Goal: Information Seeking & Learning: Learn about a topic

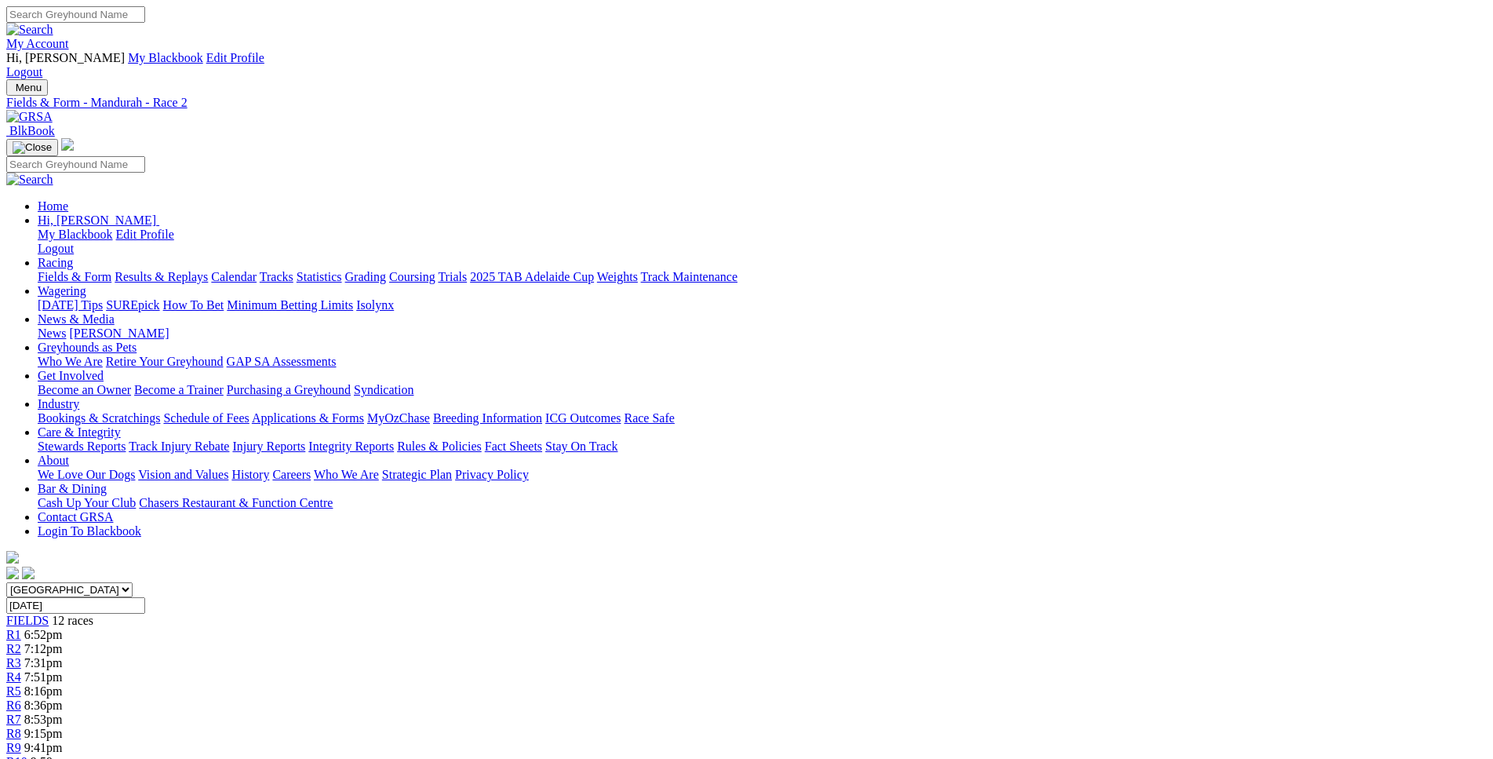
click at [21, 656] on span "R3" at bounding box center [13, 662] width 15 height 13
click at [21, 670] on span "R4" at bounding box center [13, 676] width 15 height 13
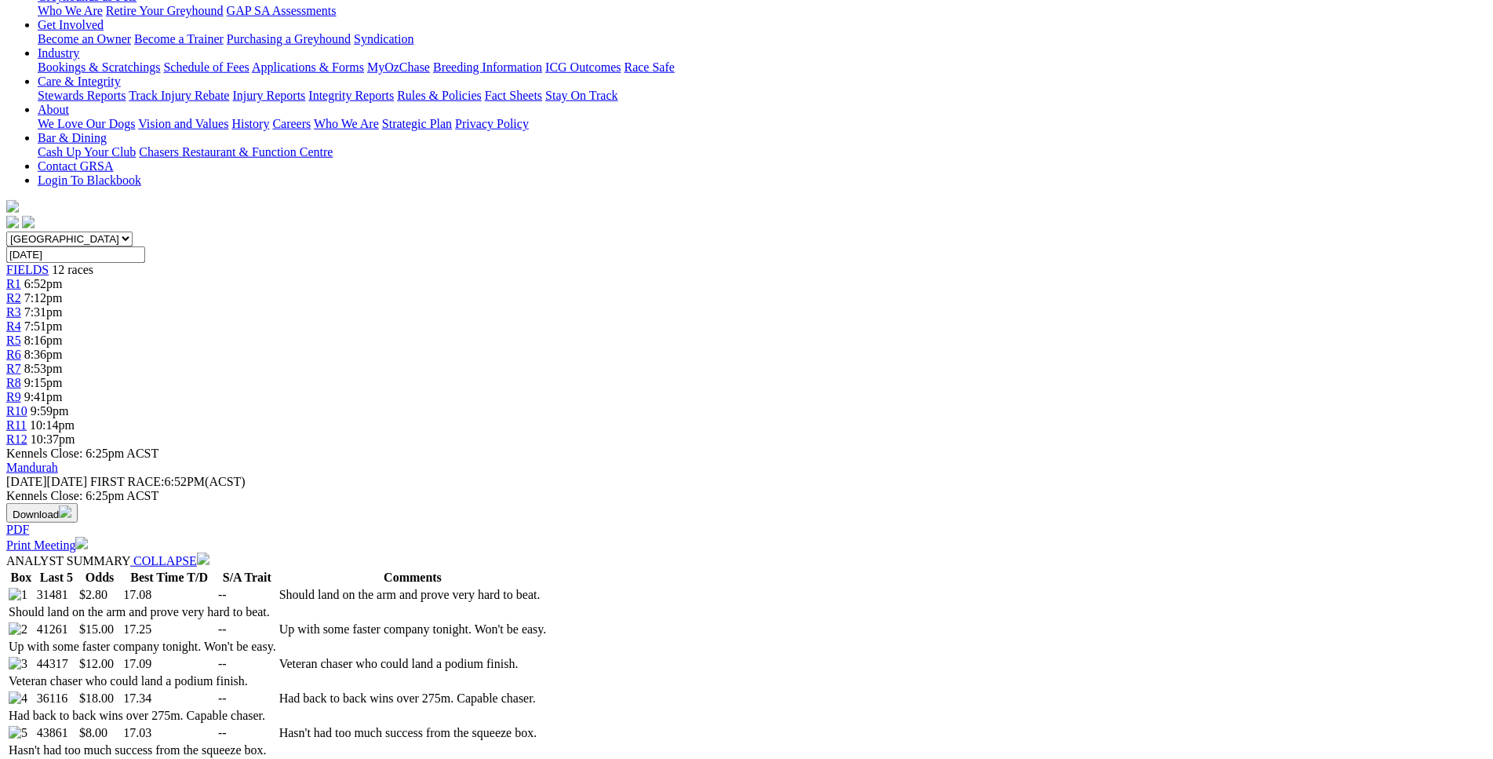
scroll to position [560, 0]
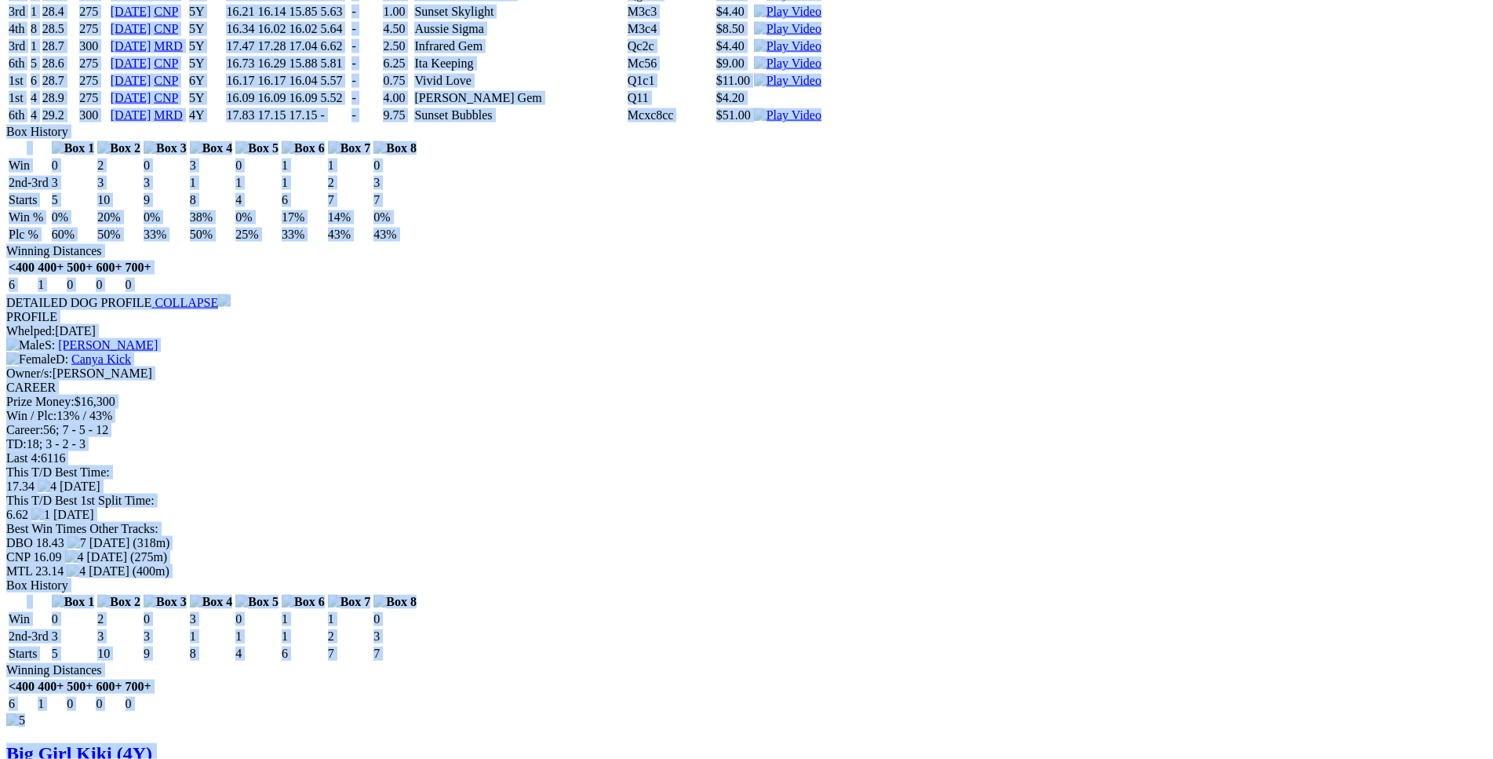
scroll to position [8164, 0]
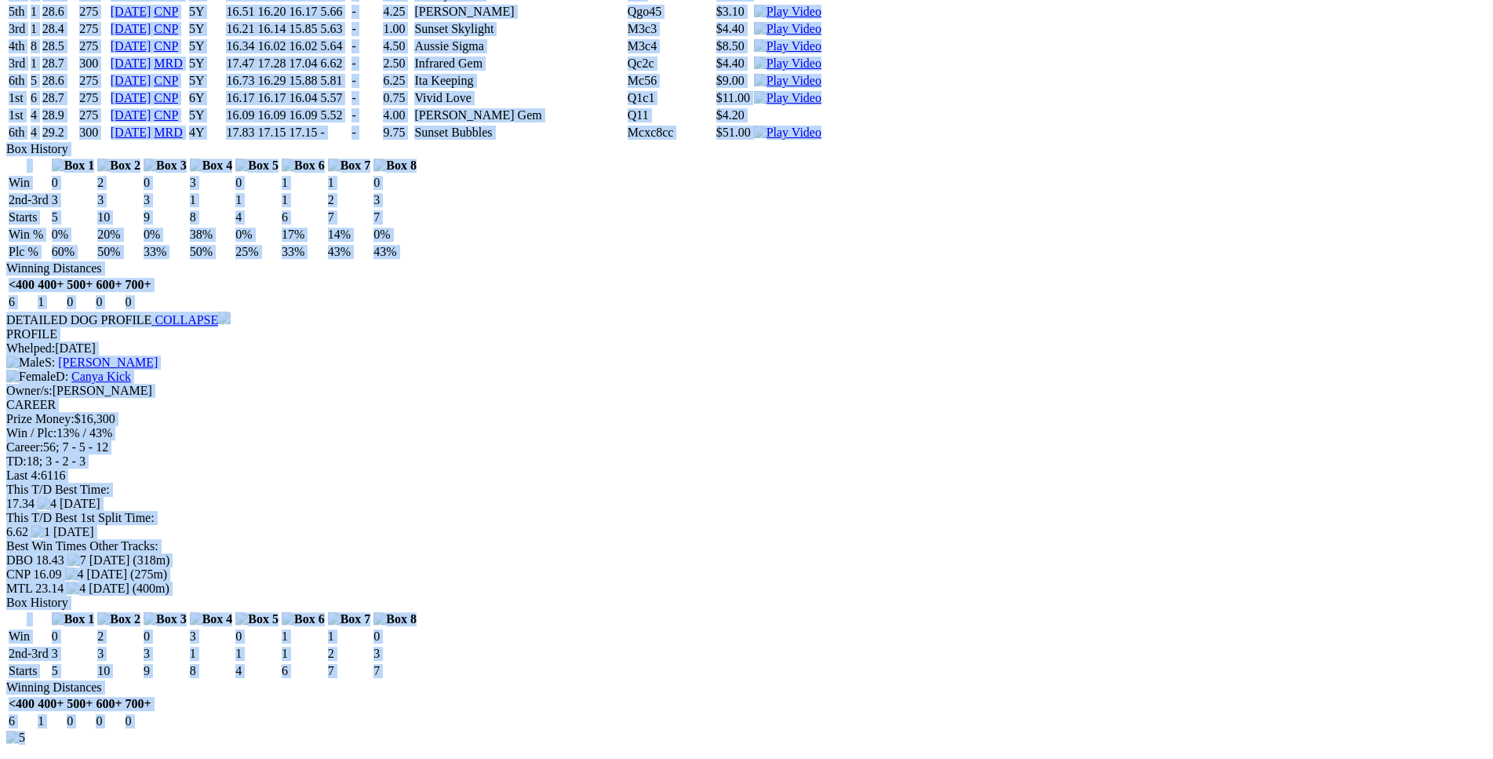
drag, startPoint x: 228, startPoint y: 307, endPoint x: 1245, endPoint y: 514, distance: 1037.8
copy div "Here Comes Marg (4Y) B • Fawn T: James Jeffries Nambeelup $2.80 F B W(kg) D(m) …"
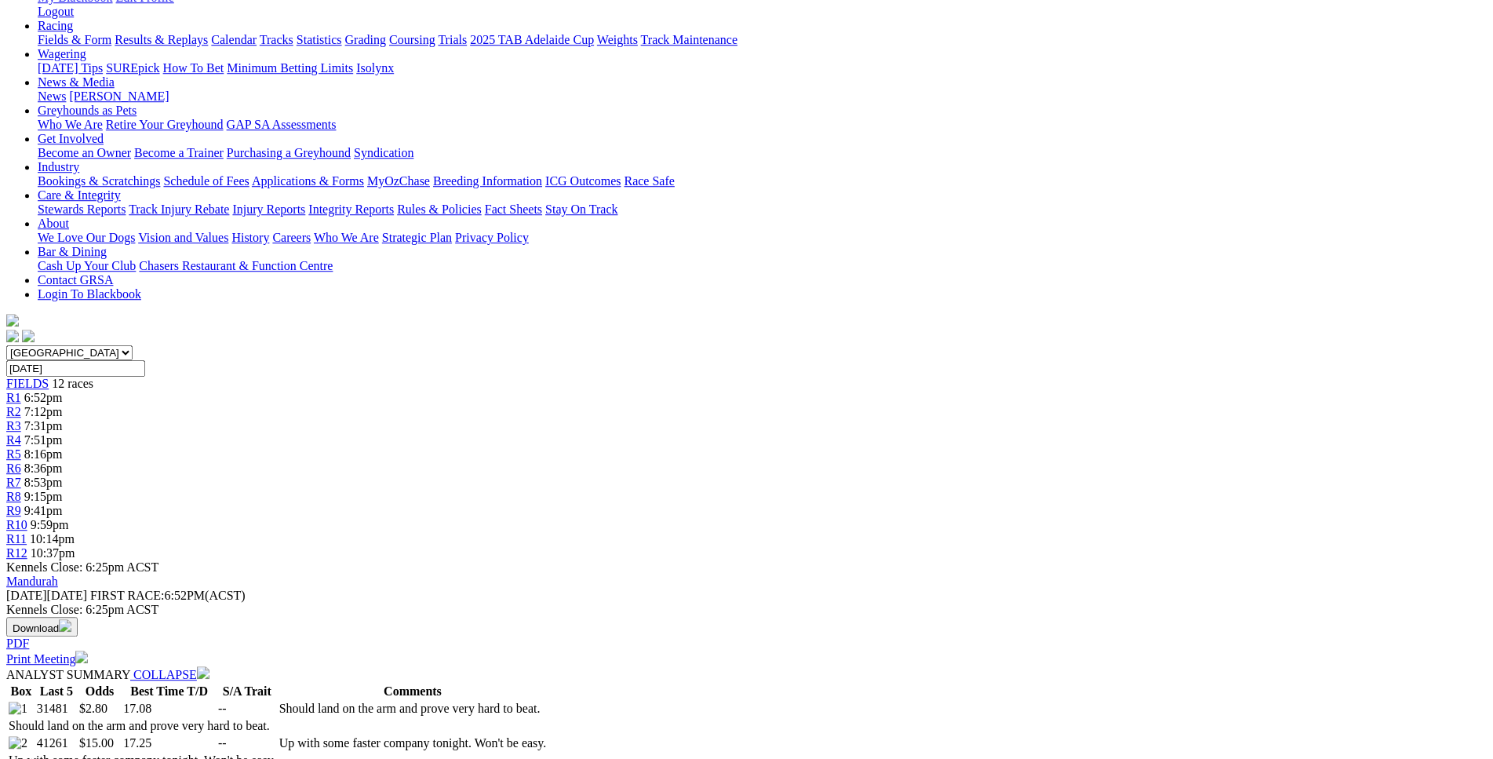
scroll to position [0, 0]
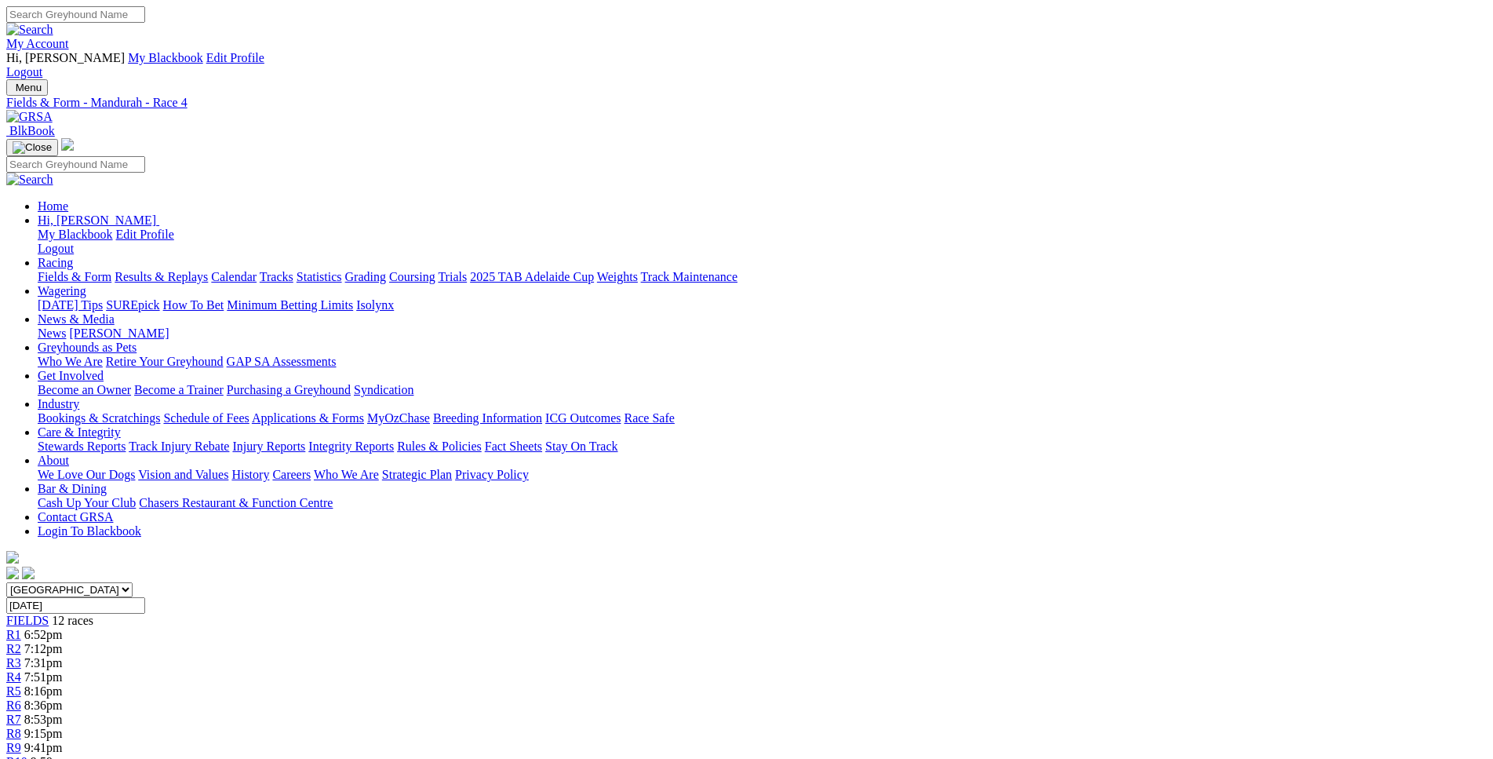
click at [665, 684] on div "R5 8:16pm" at bounding box center [746, 691] width 1481 height 14
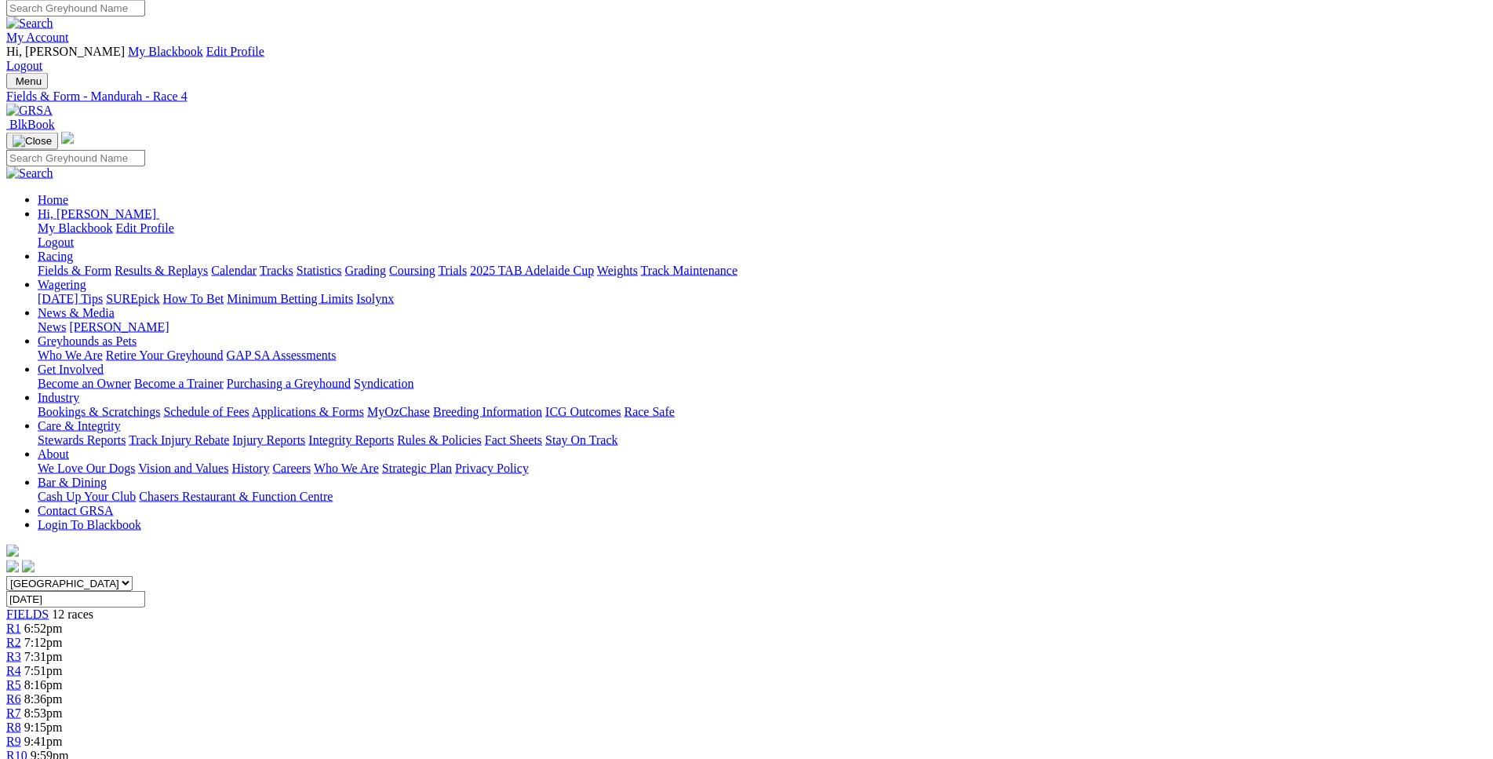
scroll to position [6, 0]
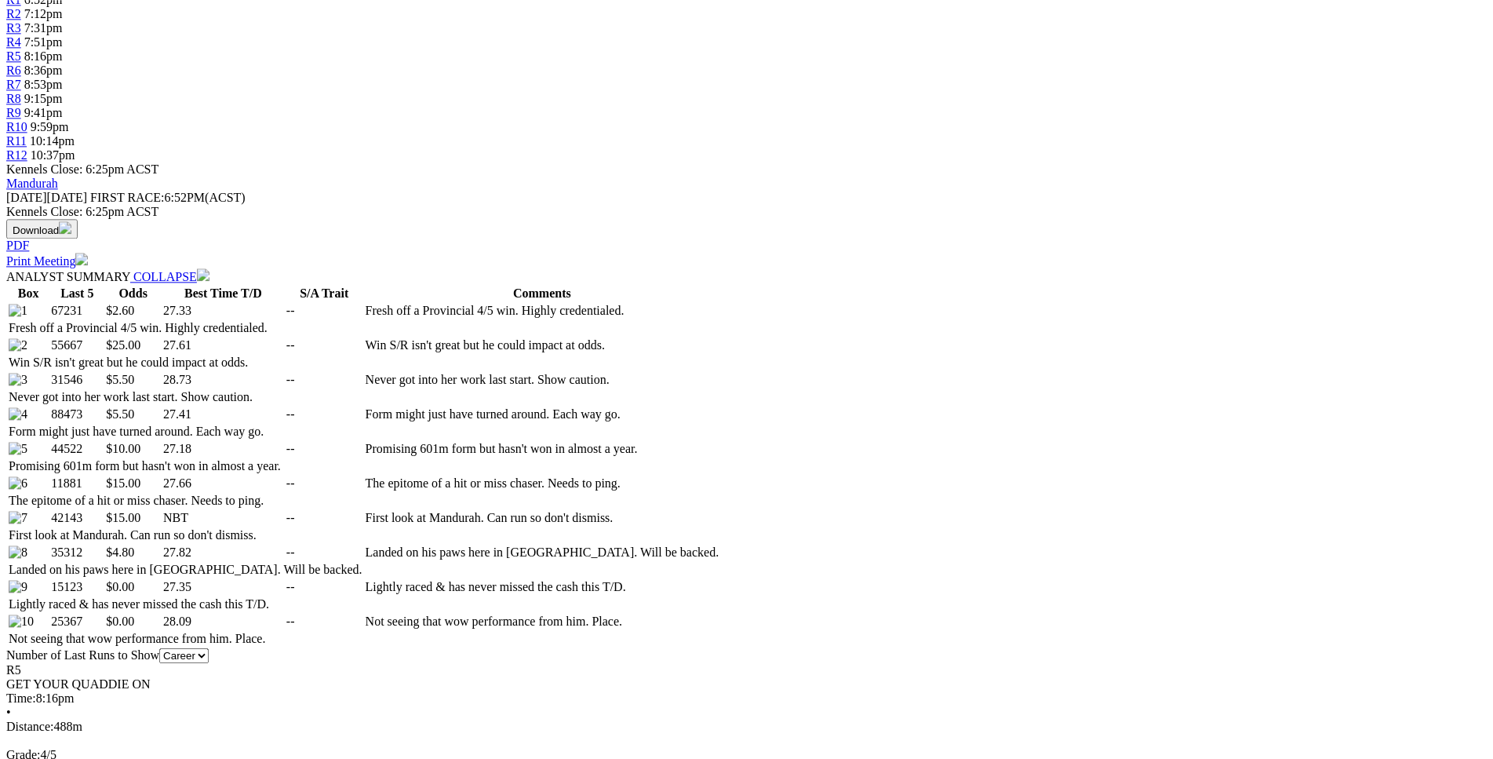
scroll to position [640, 0]
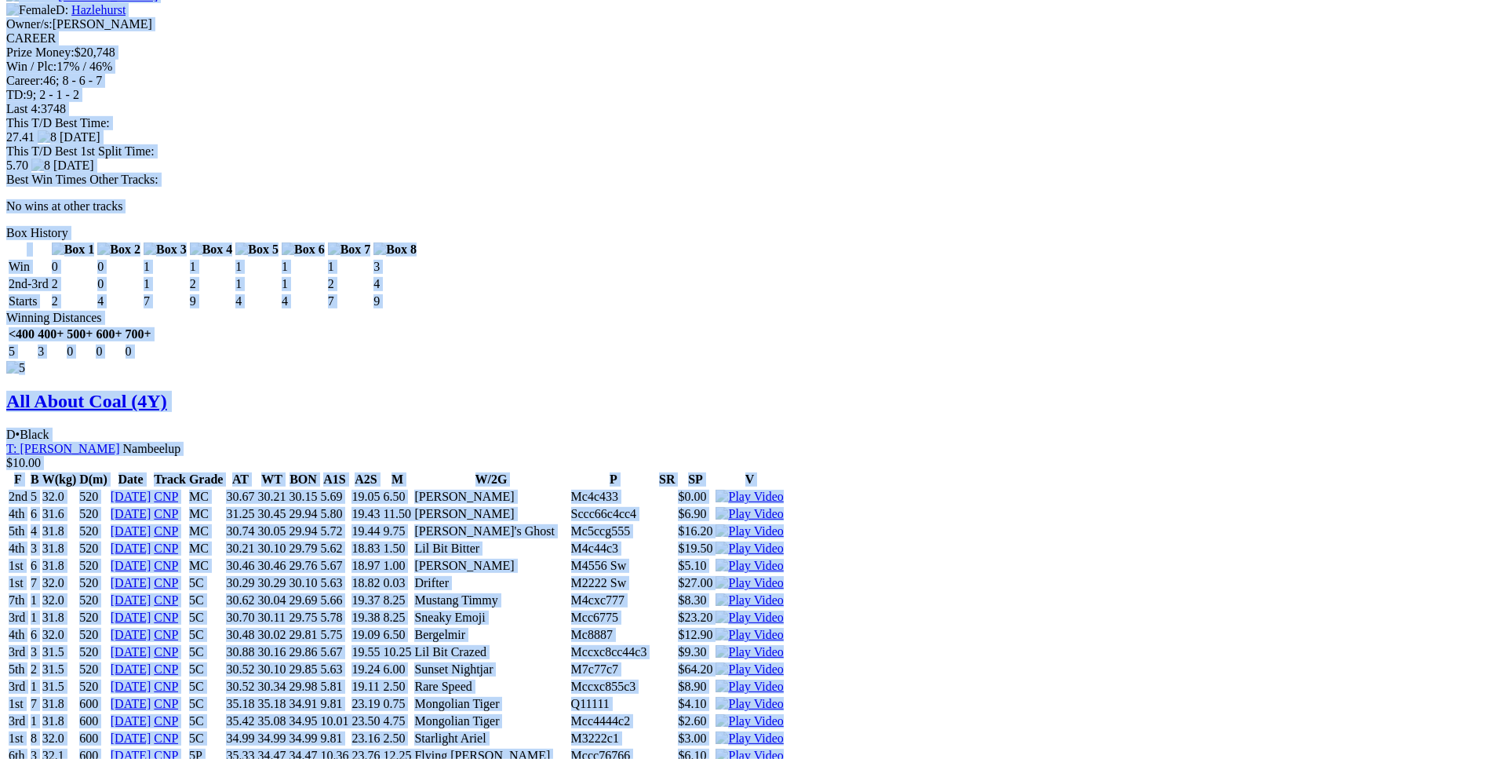
scroll to position [7762, 0]
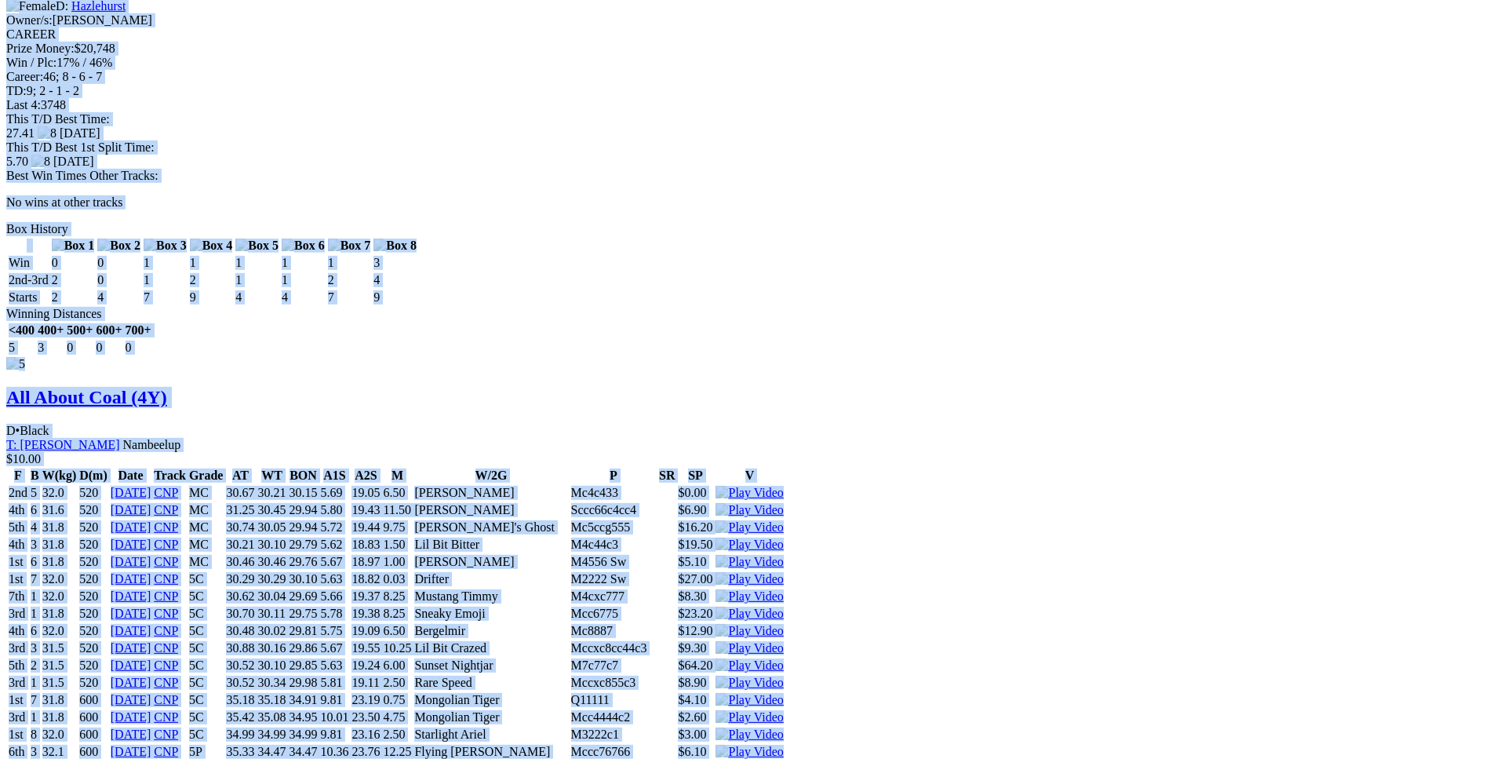
drag, startPoint x: 226, startPoint y: 278, endPoint x: 1260, endPoint y: 421, distance: 1044.1
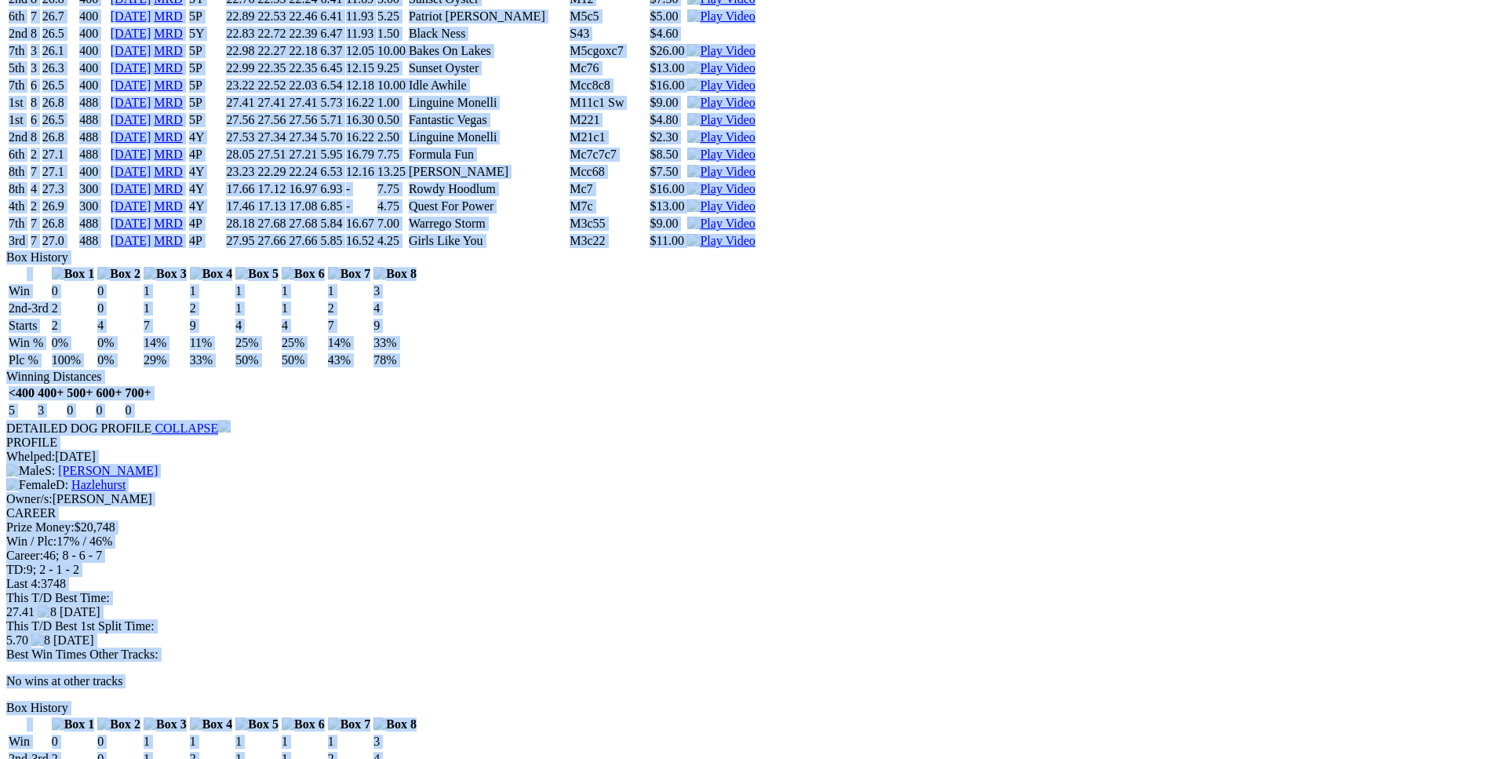
scroll to position [7283, 0]
copy div "Girls Like You (4Y) B • Brindle T: Paul Kaltsis Nambeelup $2.60 F B W(kg) D(m) …"
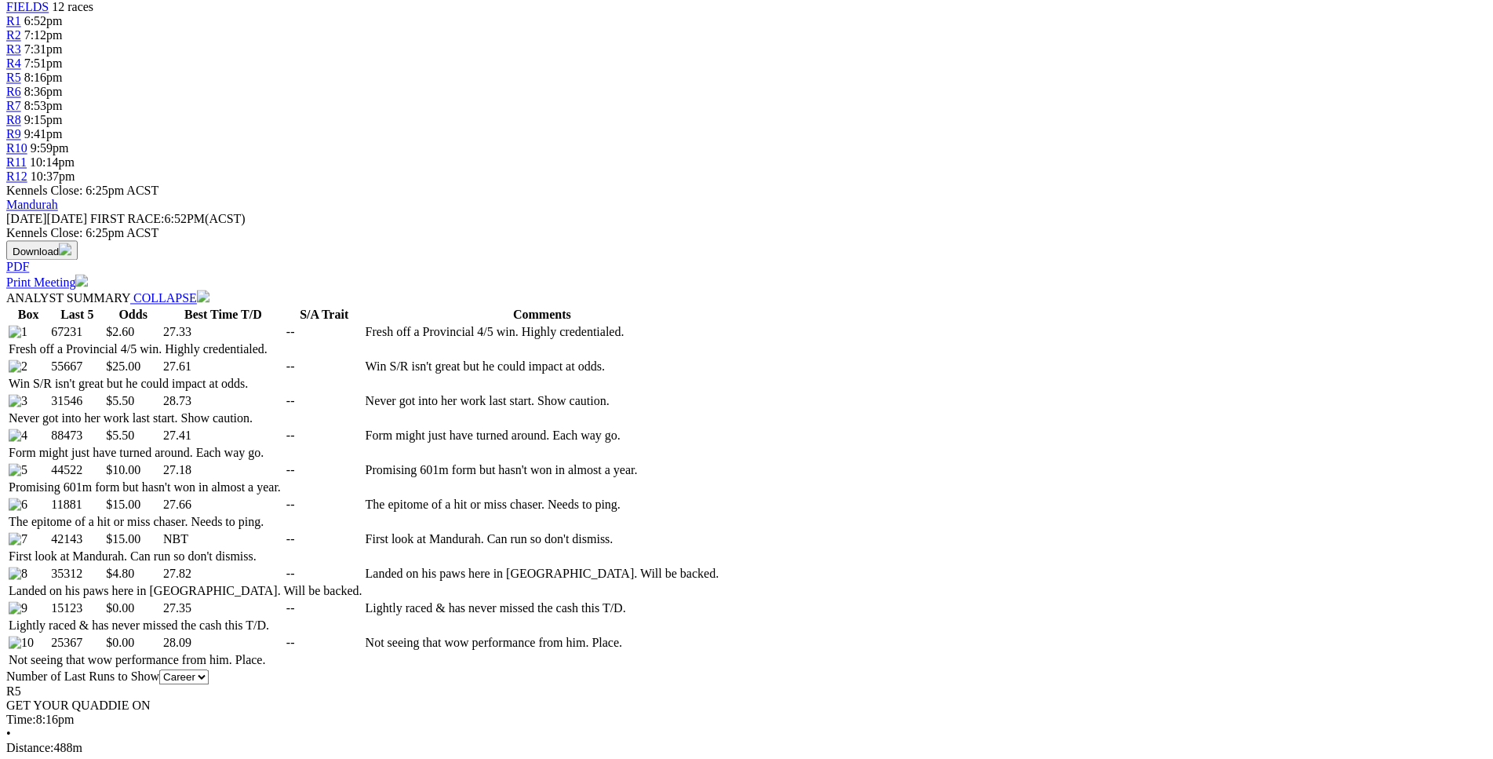
scroll to position [0, 0]
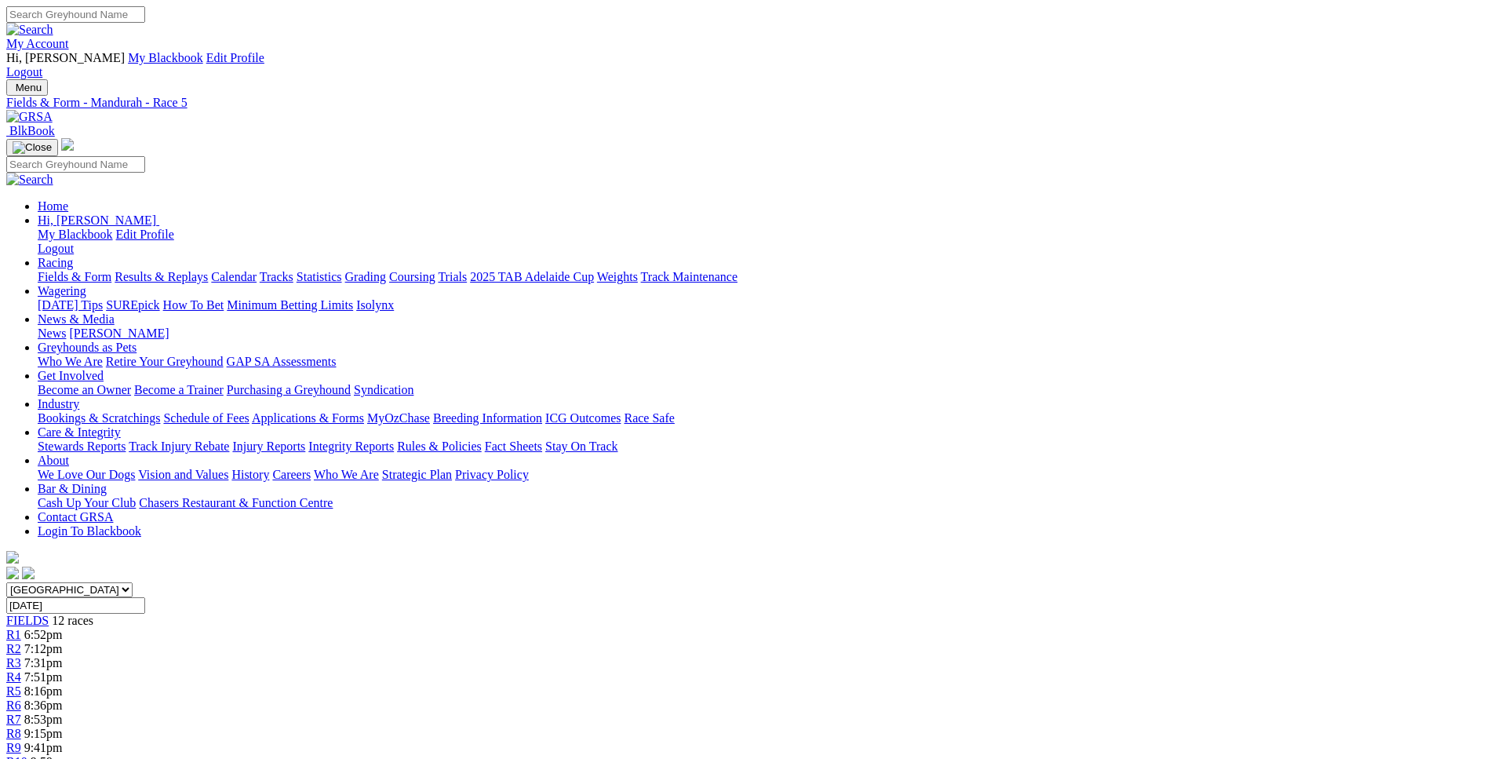
click at [63, 698] on span "8:36pm" at bounding box center [43, 704] width 38 height 13
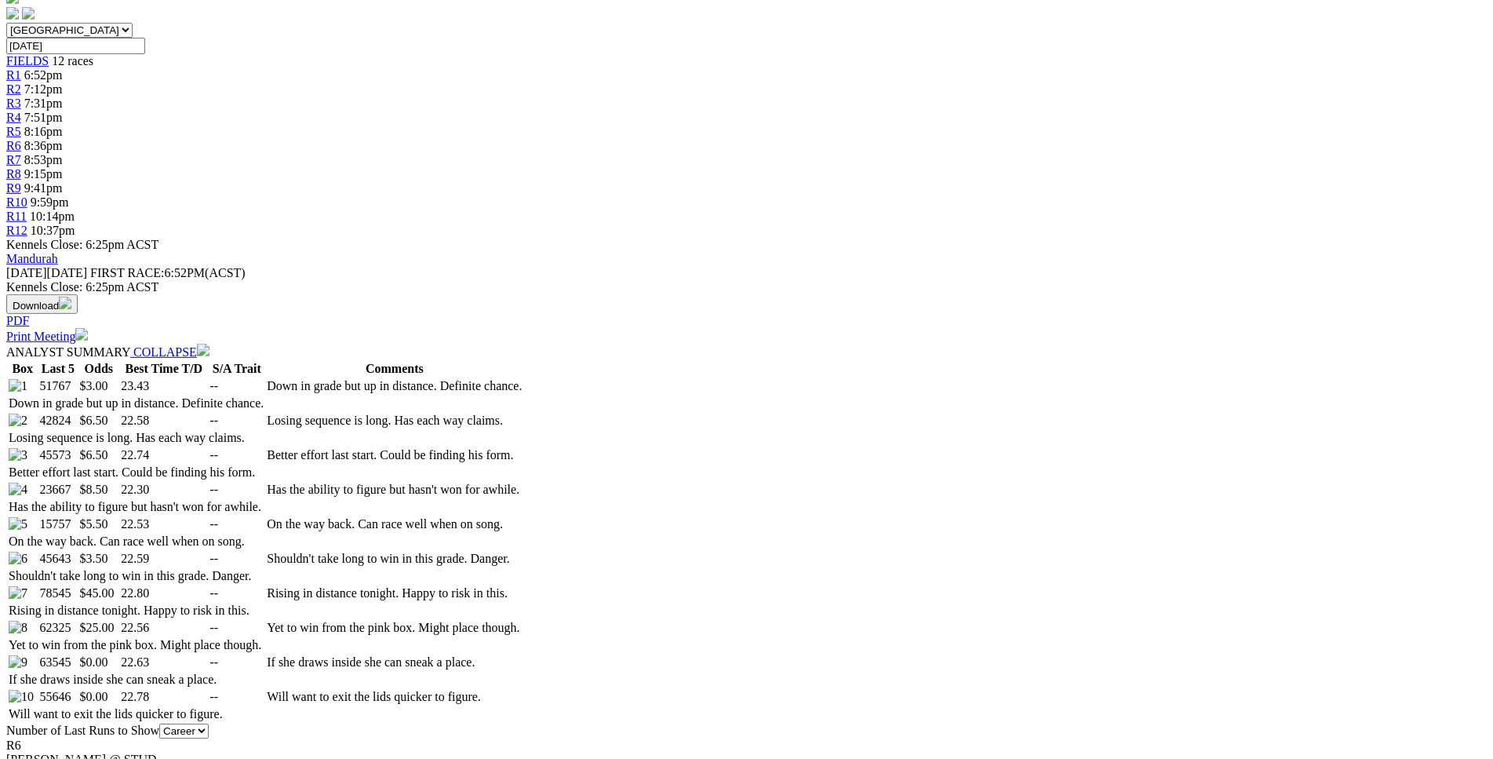
scroll to position [559, 0]
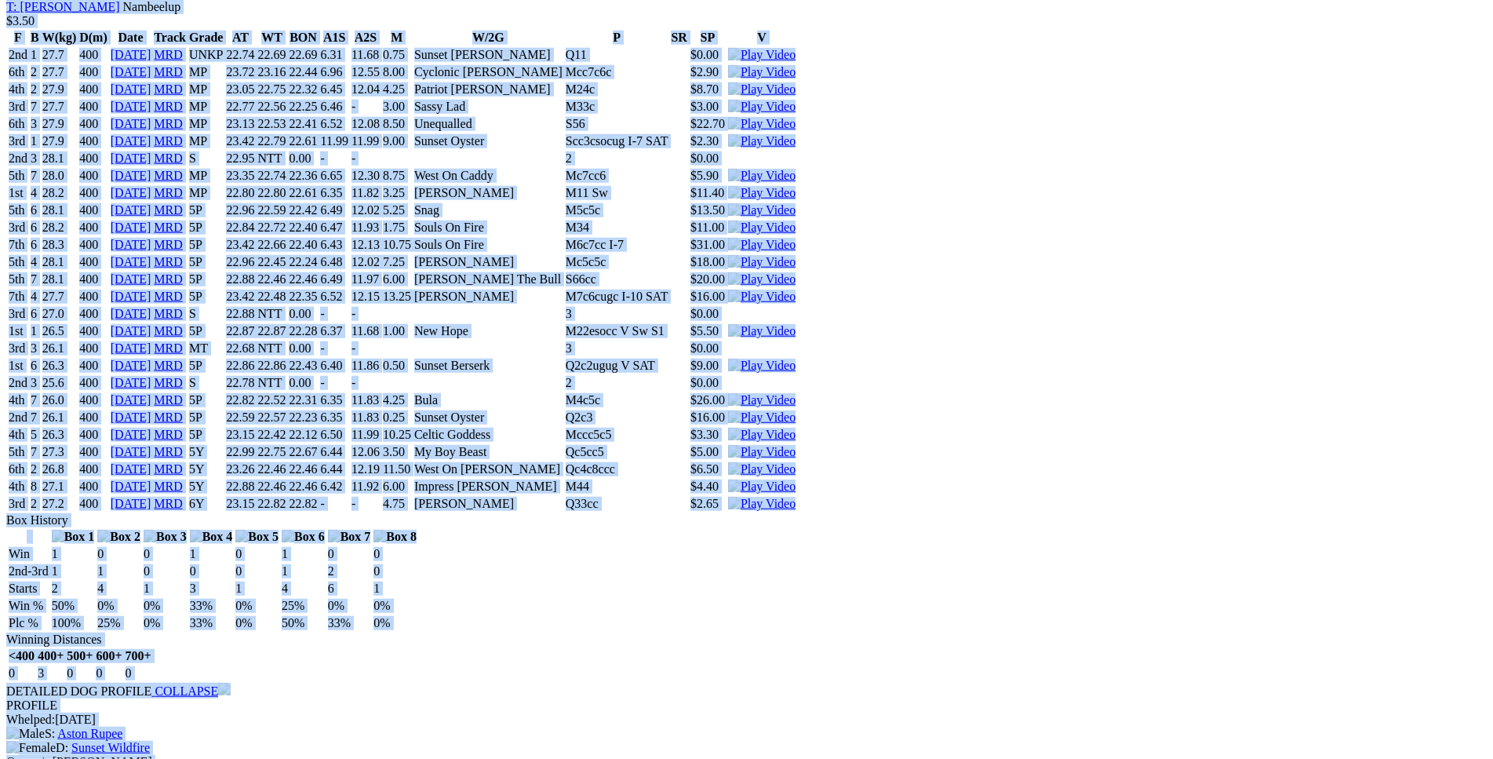
scroll to position [9442, 0]
drag, startPoint x: 230, startPoint y: 367, endPoint x: 1245, endPoint y: 624, distance: 1047.2
copy div "Rosetta Street (6Y) B • Brindle T: Andrew Mclaren Nambeelup $3.00 F B W(kg) D(m…"
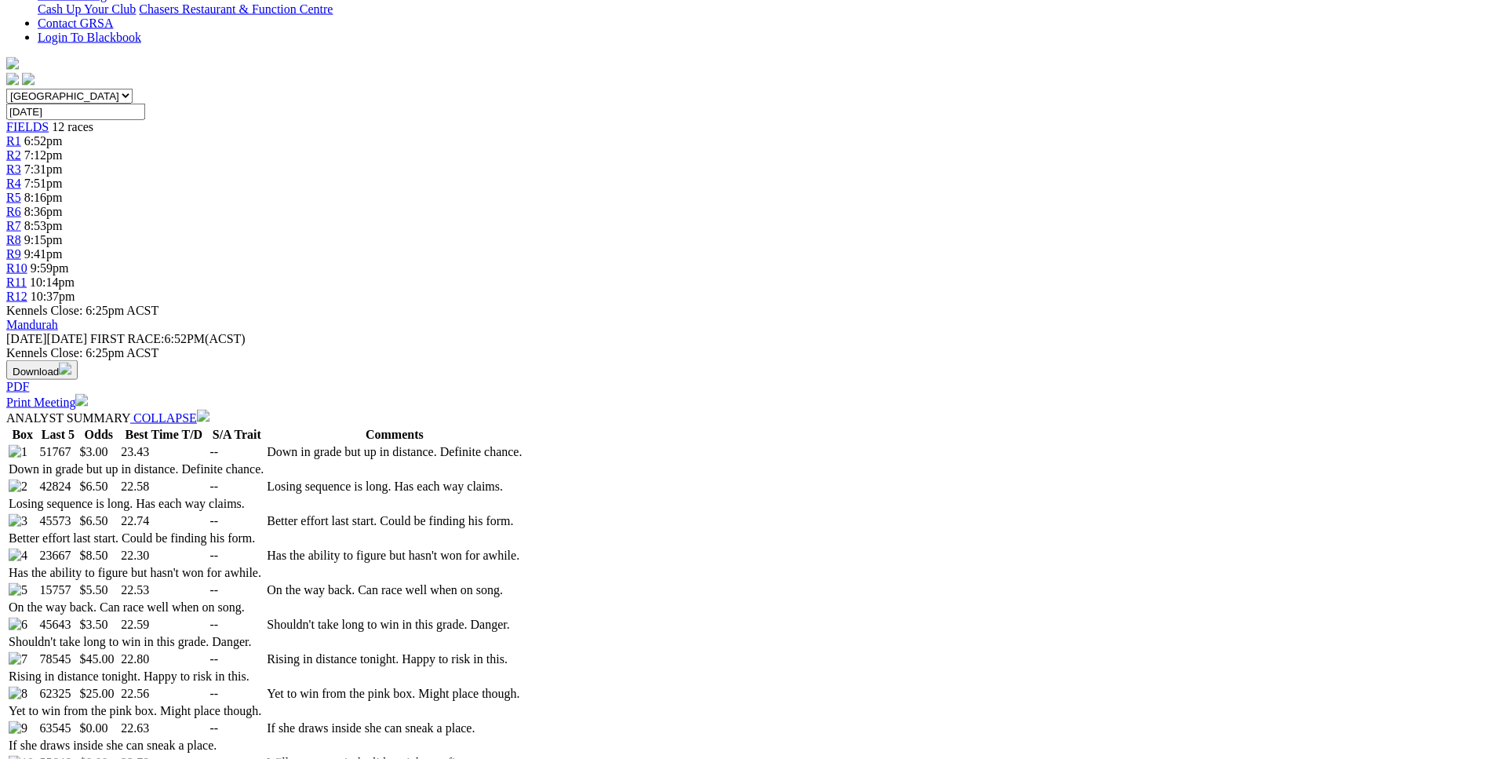
scroll to position [0, 0]
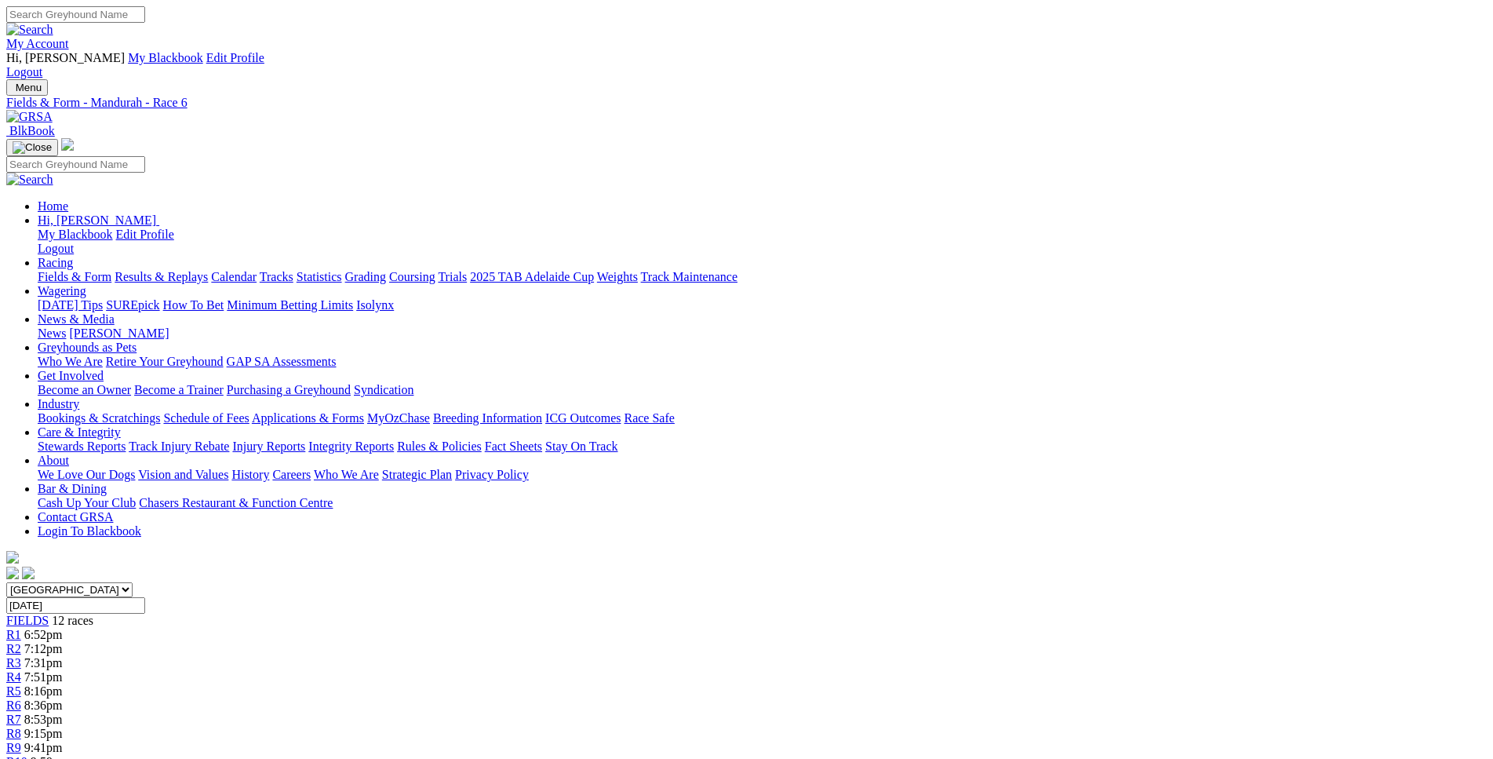
click at [680, 684] on div "R5 8:16pm" at bounding box center [746, 691] width 1481 height 14
click at [63, 670] on span "7:51pm" at bounding box center [43, 676] width 38 height 13
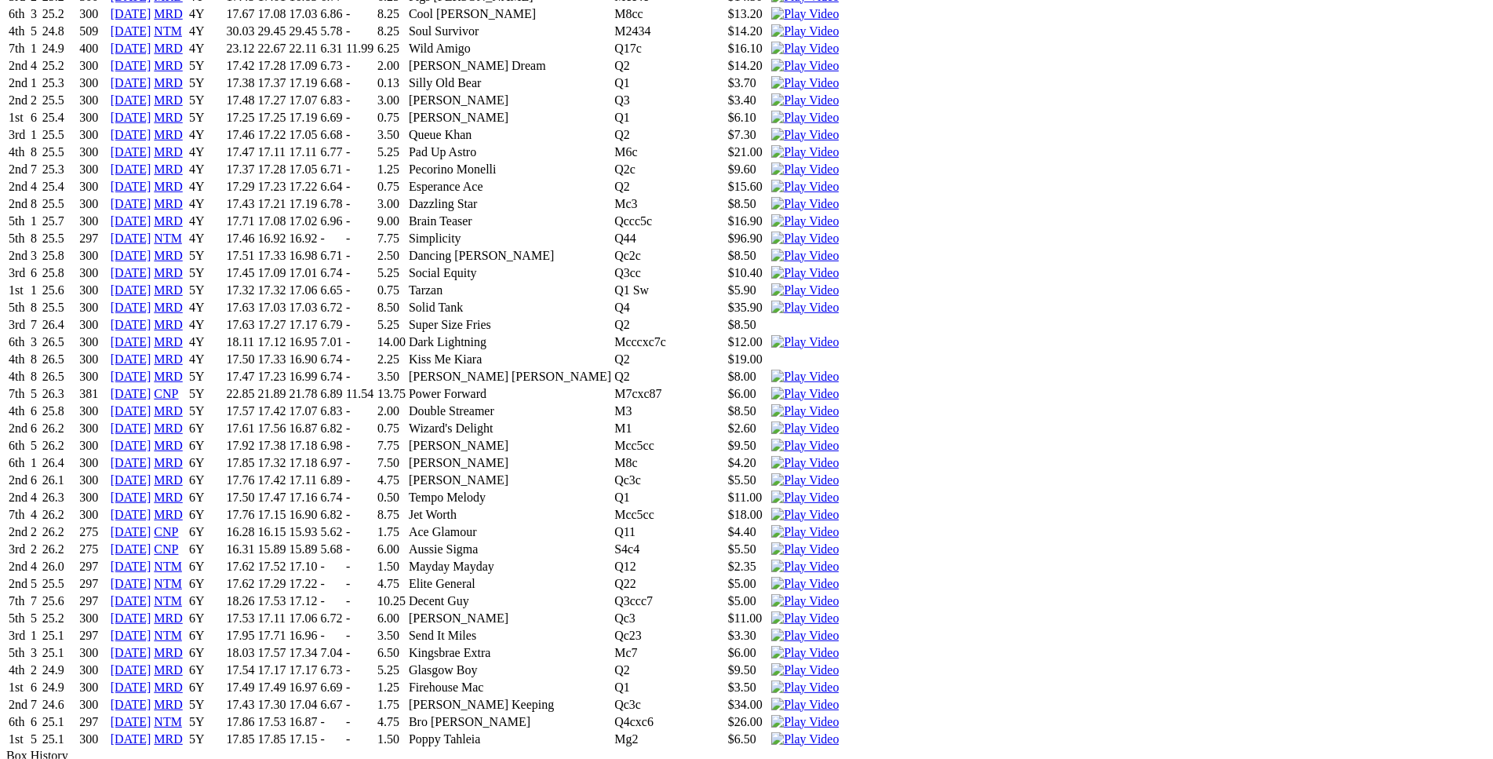
scroll to position [3921, 0]
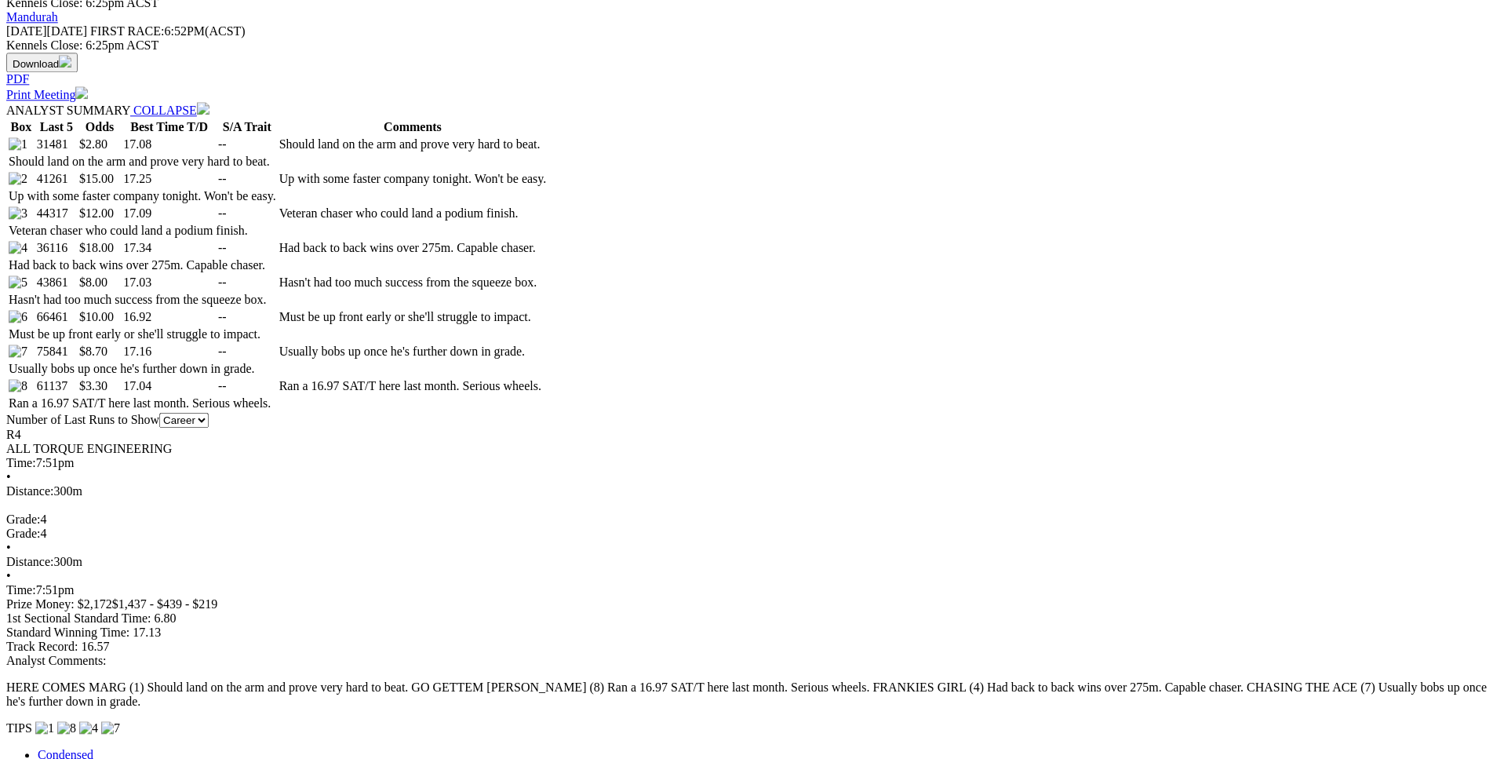
scroll to position [802, 0]
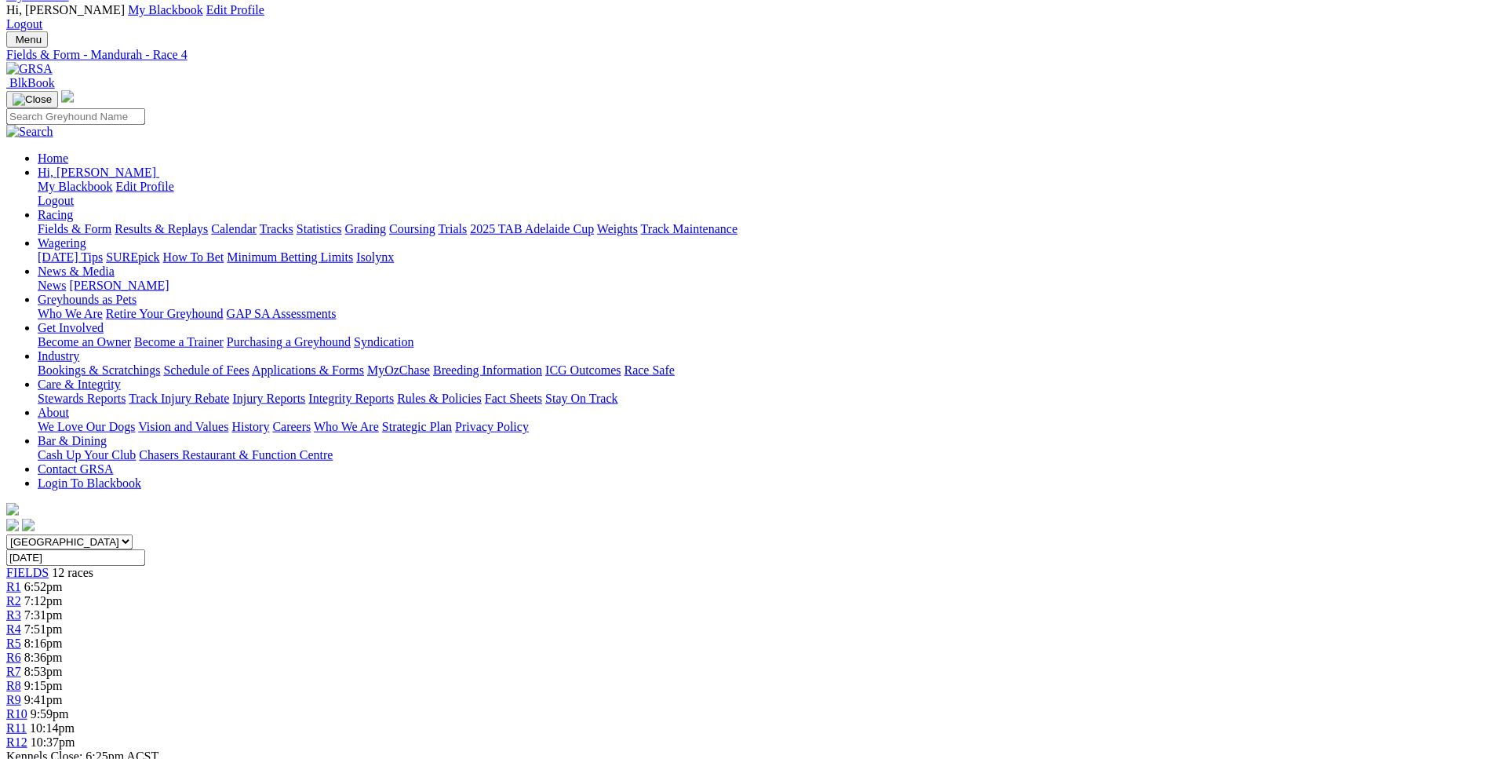
scroll to position [0, 0]
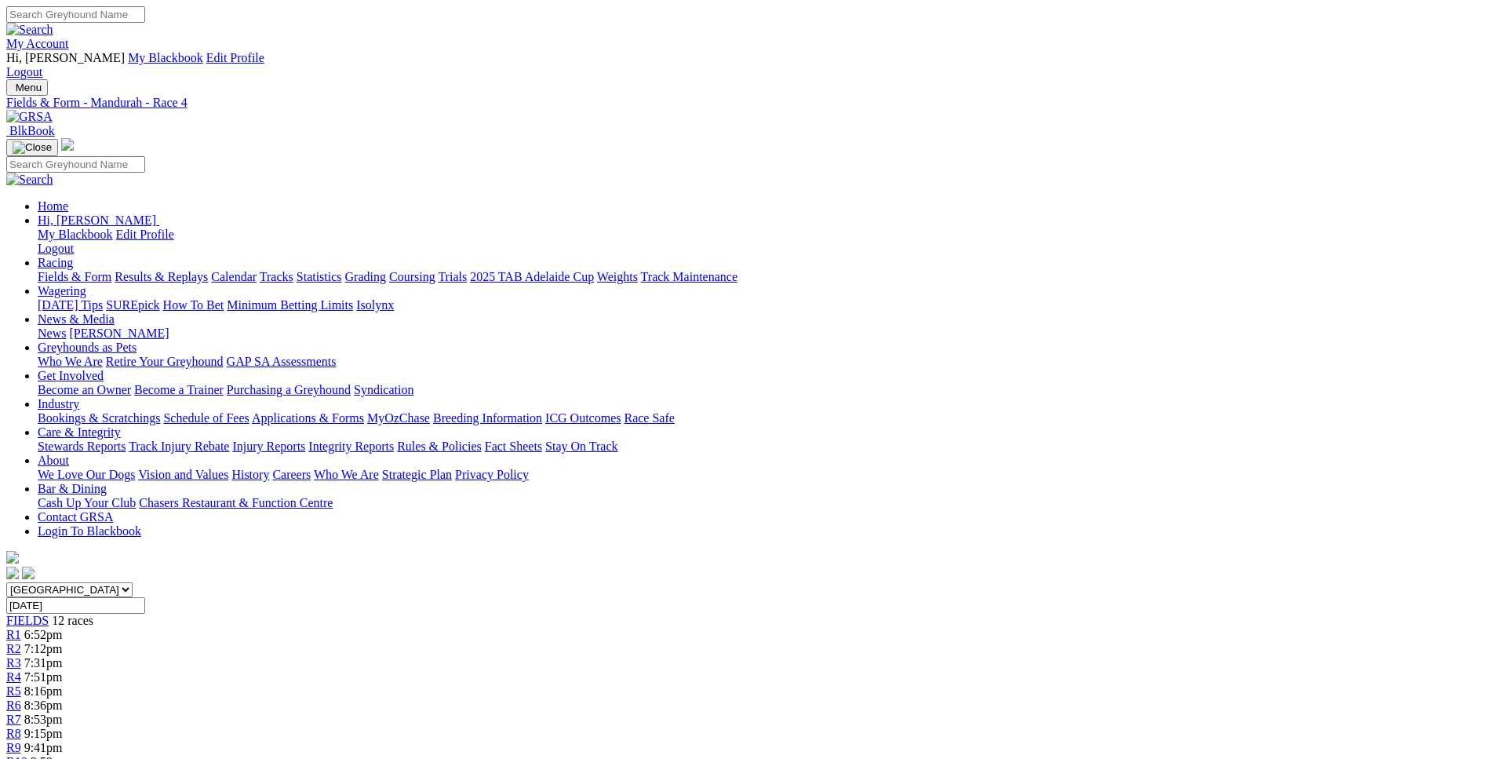
click at [21, 684] on link "R5" at bounding box center [13, 690] width 15 height 13
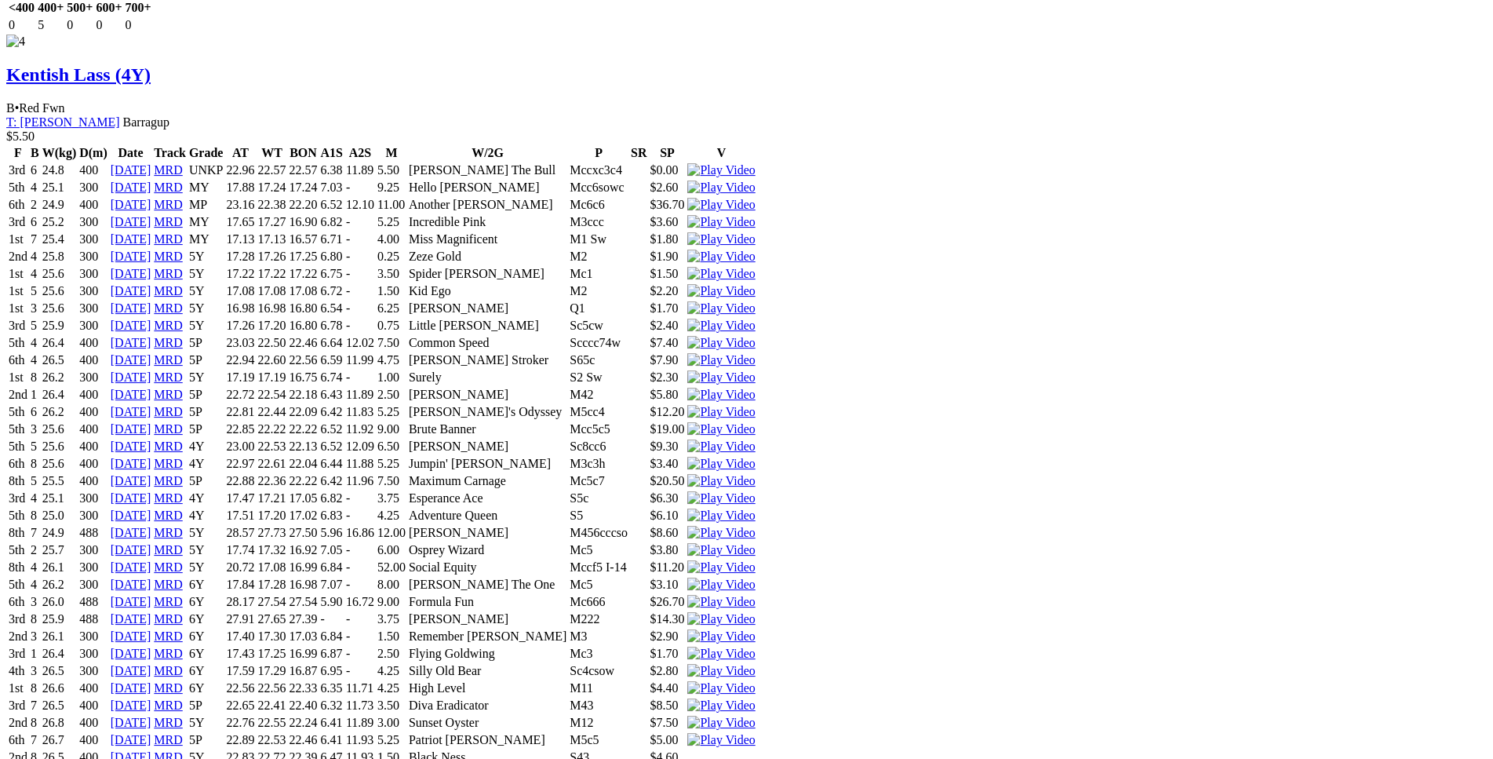
scroll to position [6561, 0]
drag, startPoint x: 237, startPoint y: 348, endPoint x: 936, endPoint y: 421, distance: 702.9
copy tbody "5th 1 33.1 525 24 May 25 MEA 6 30.65 30.24 30.10 5.18 - 6.25 Zelda Covilha 5 $9…"
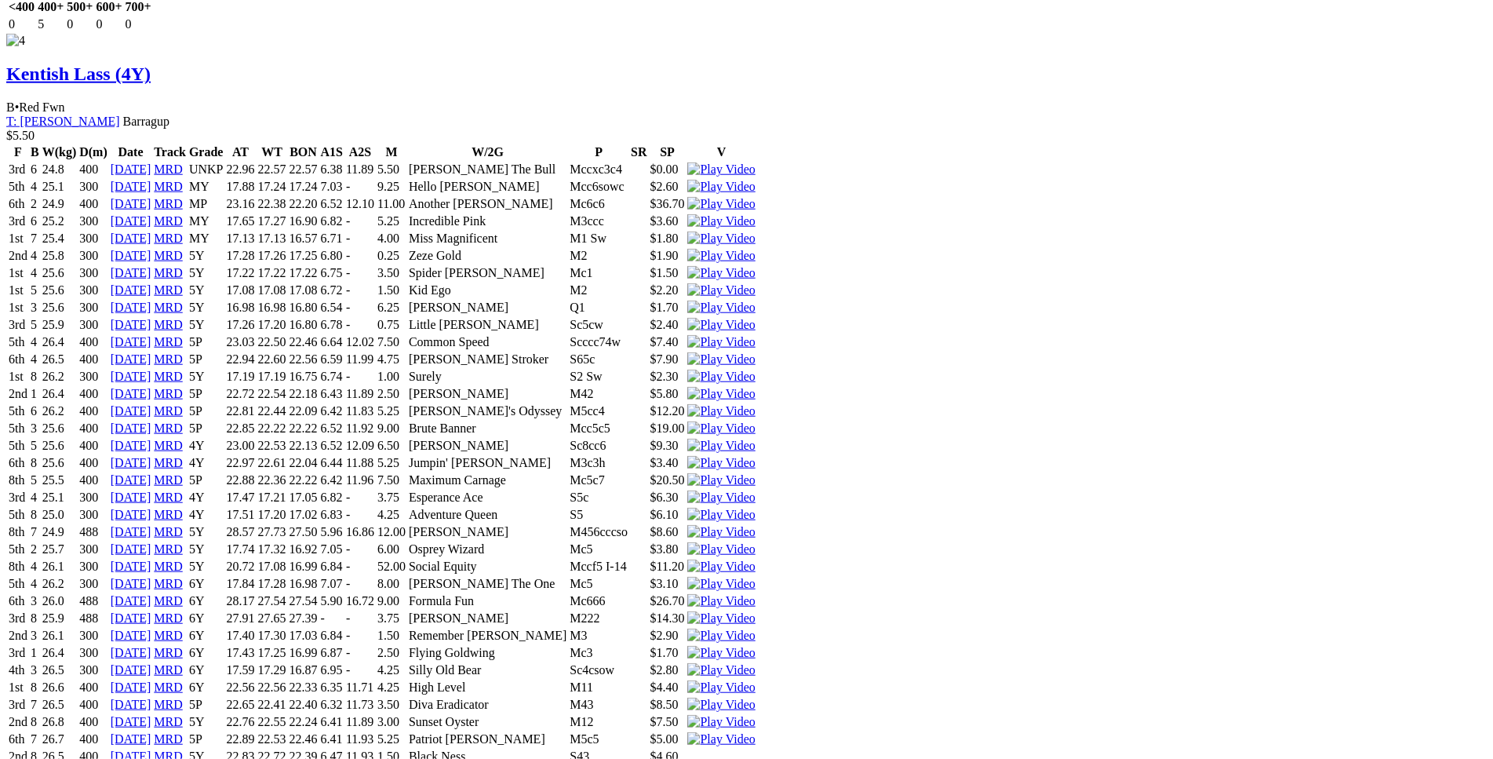
drag, startPoint x: 231, startPoint y: 348, endPoint x: 940, endPoint y: 420, distance: 712.1
copy tbody "5th 1 33.1 525 24 May 25 MEA 6 30.65 30.24 30.10 5.18 - 6.25 Zelda Covilha 5 $9…"
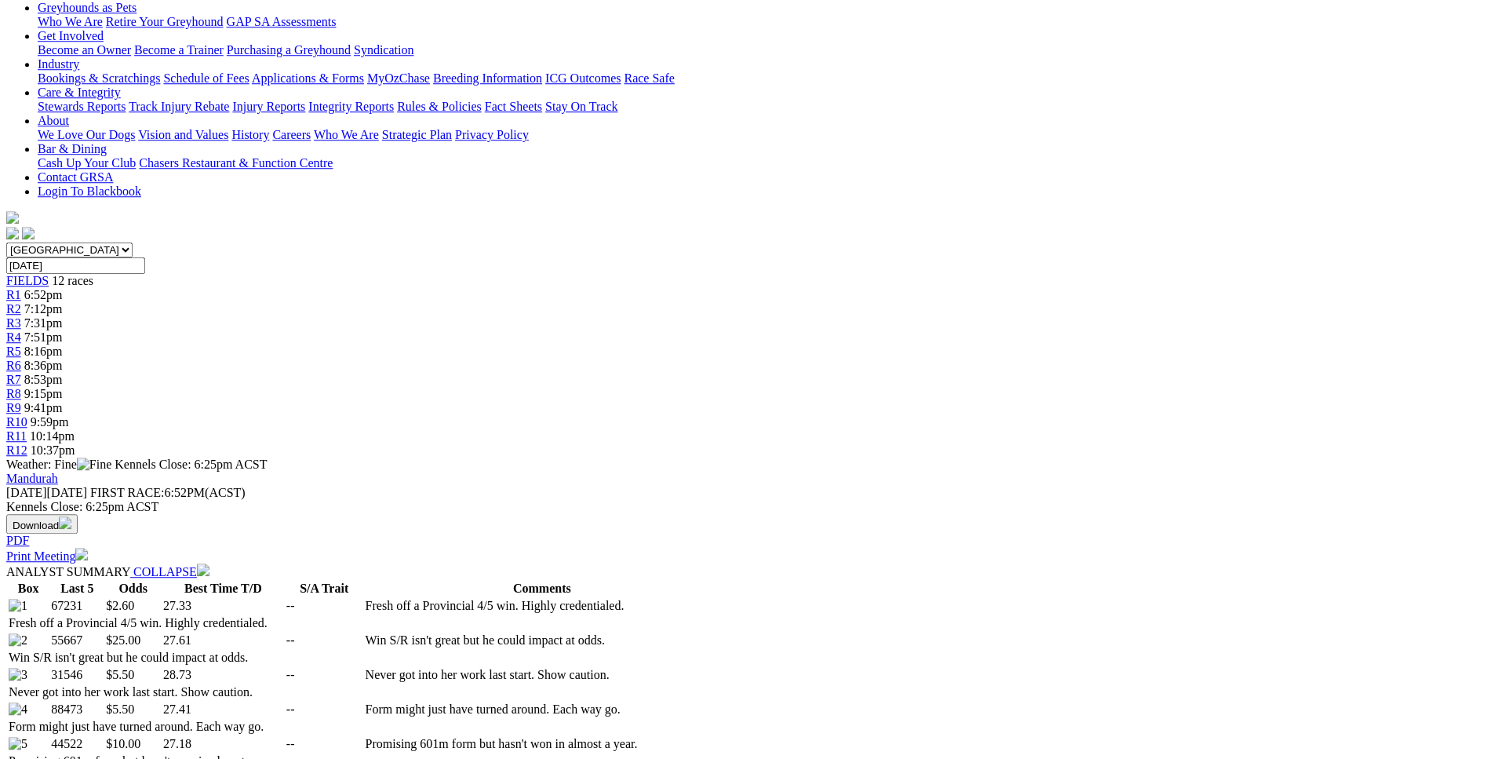
scroll to position [0, 0]
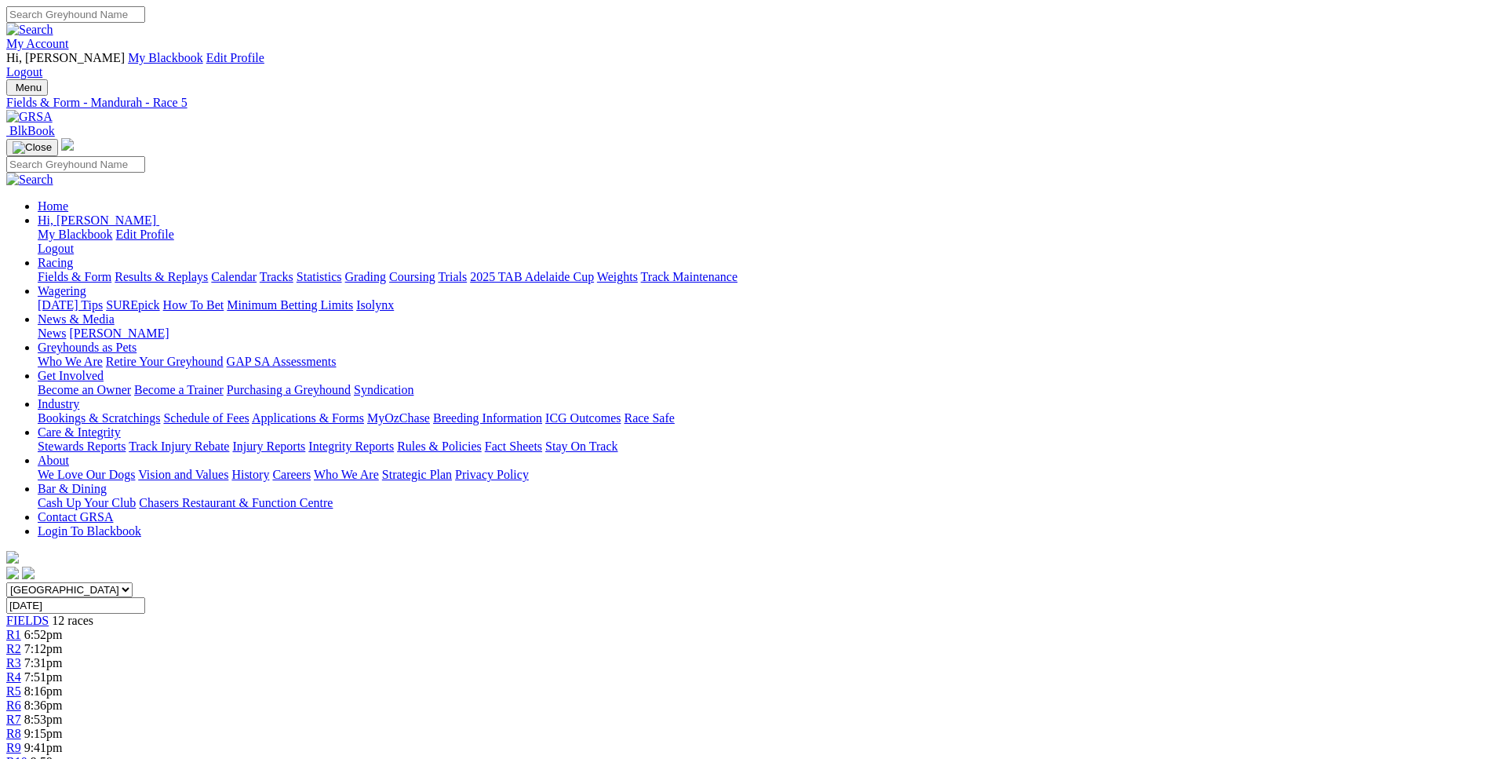
click at [21, 698] on link "R6" at bounding box center [13, 704] width 15 height 13
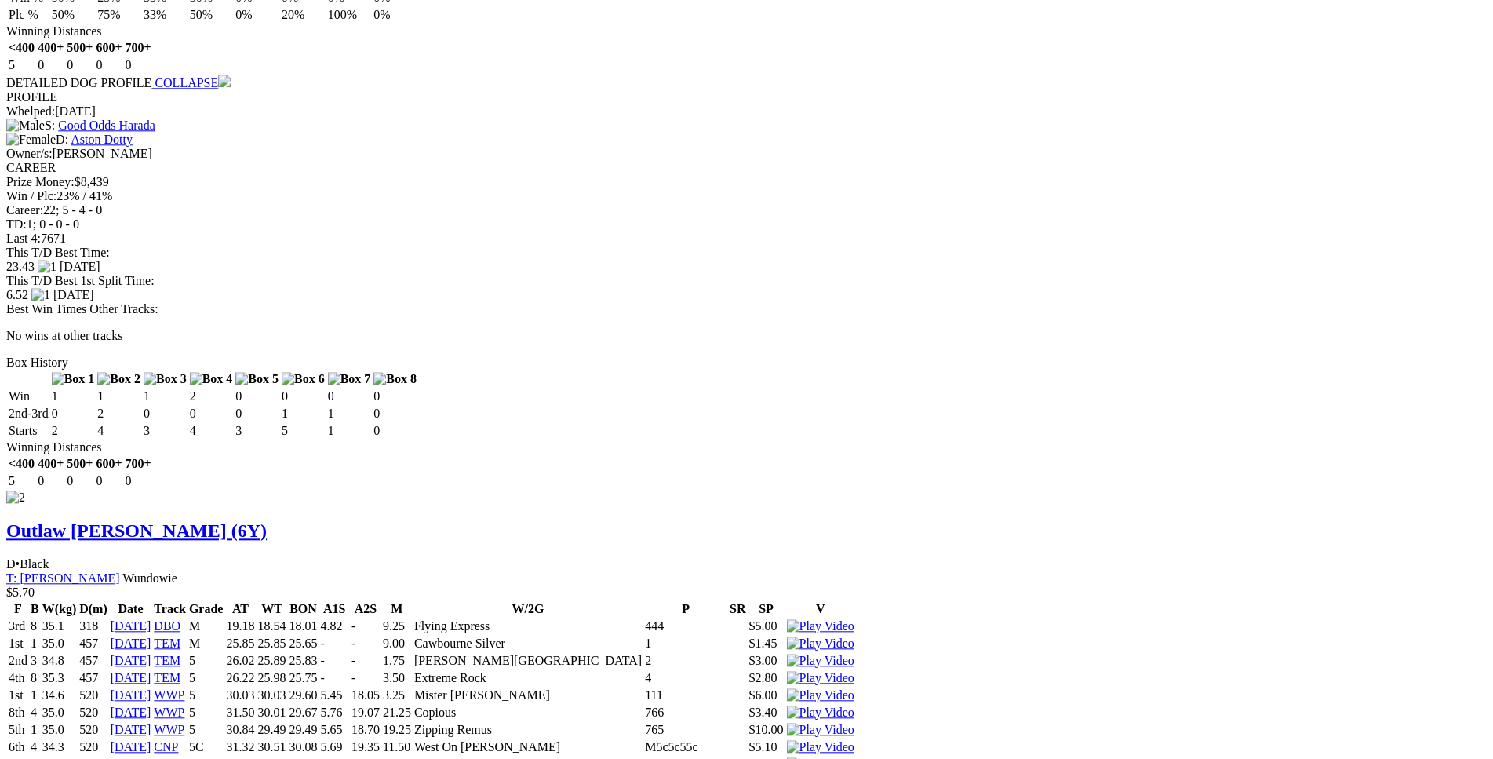
scroll to position [2319, 0]
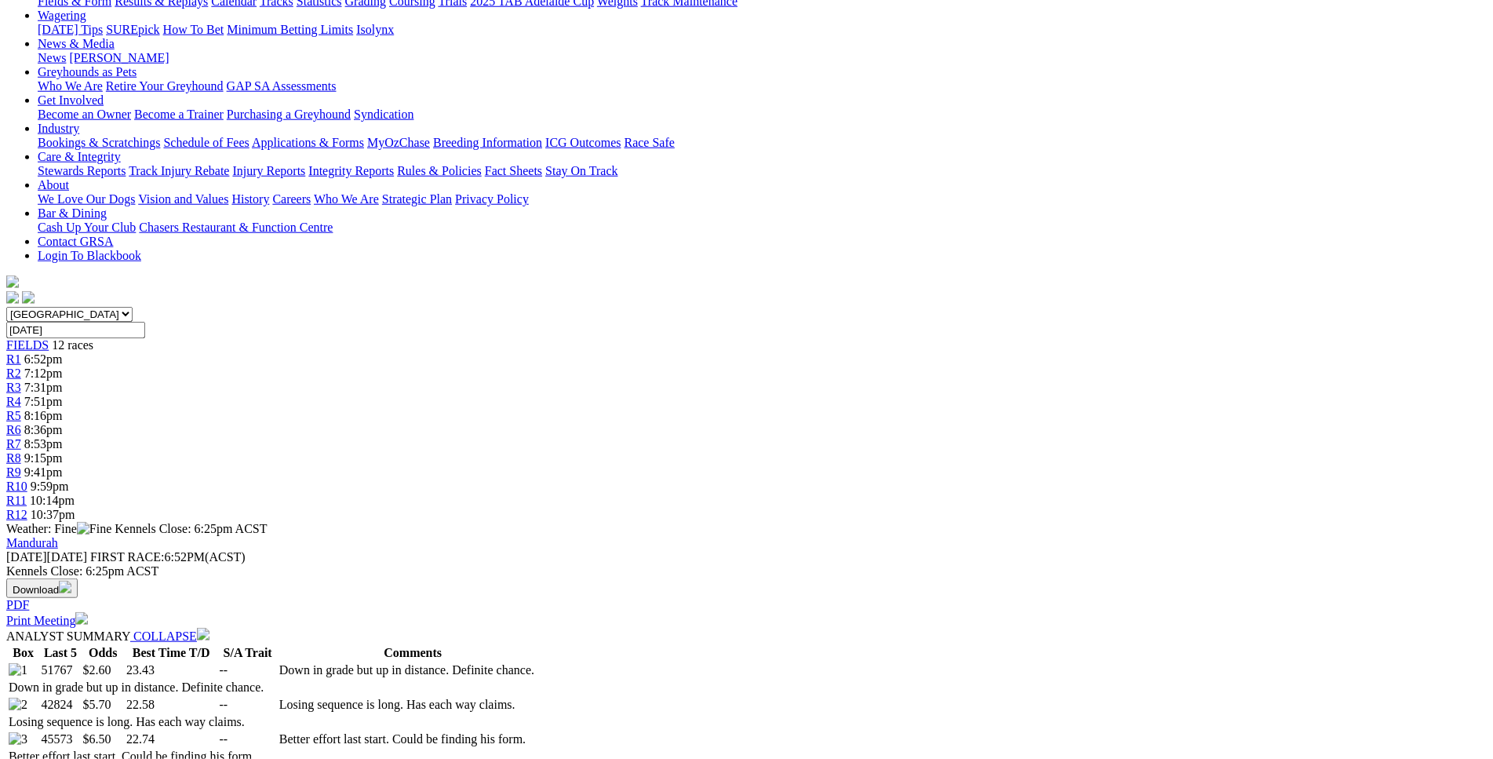
scroll to position [0, 0]
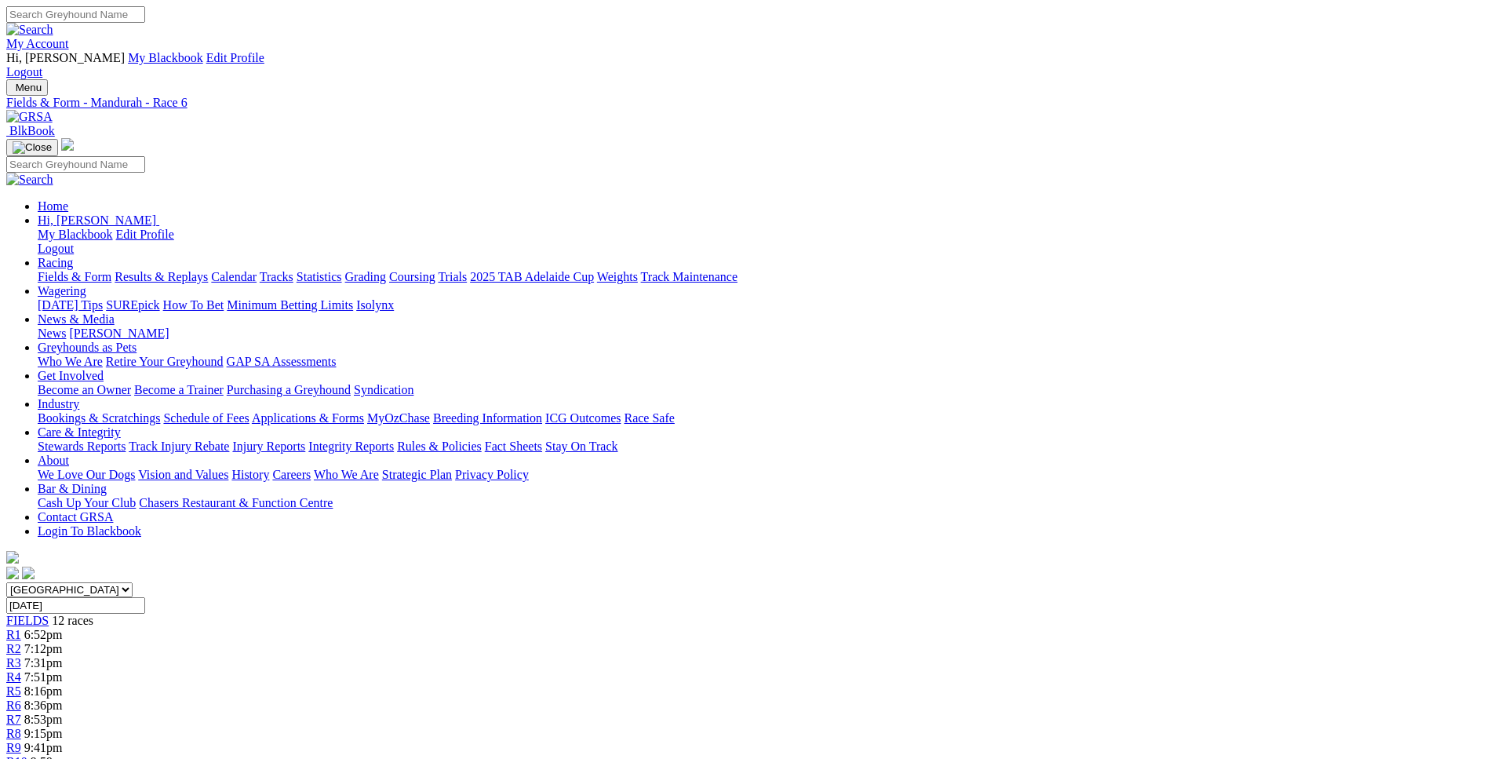
click at [21, 712] on span "R7" at bounding box center [13, 718] width 15 height 13
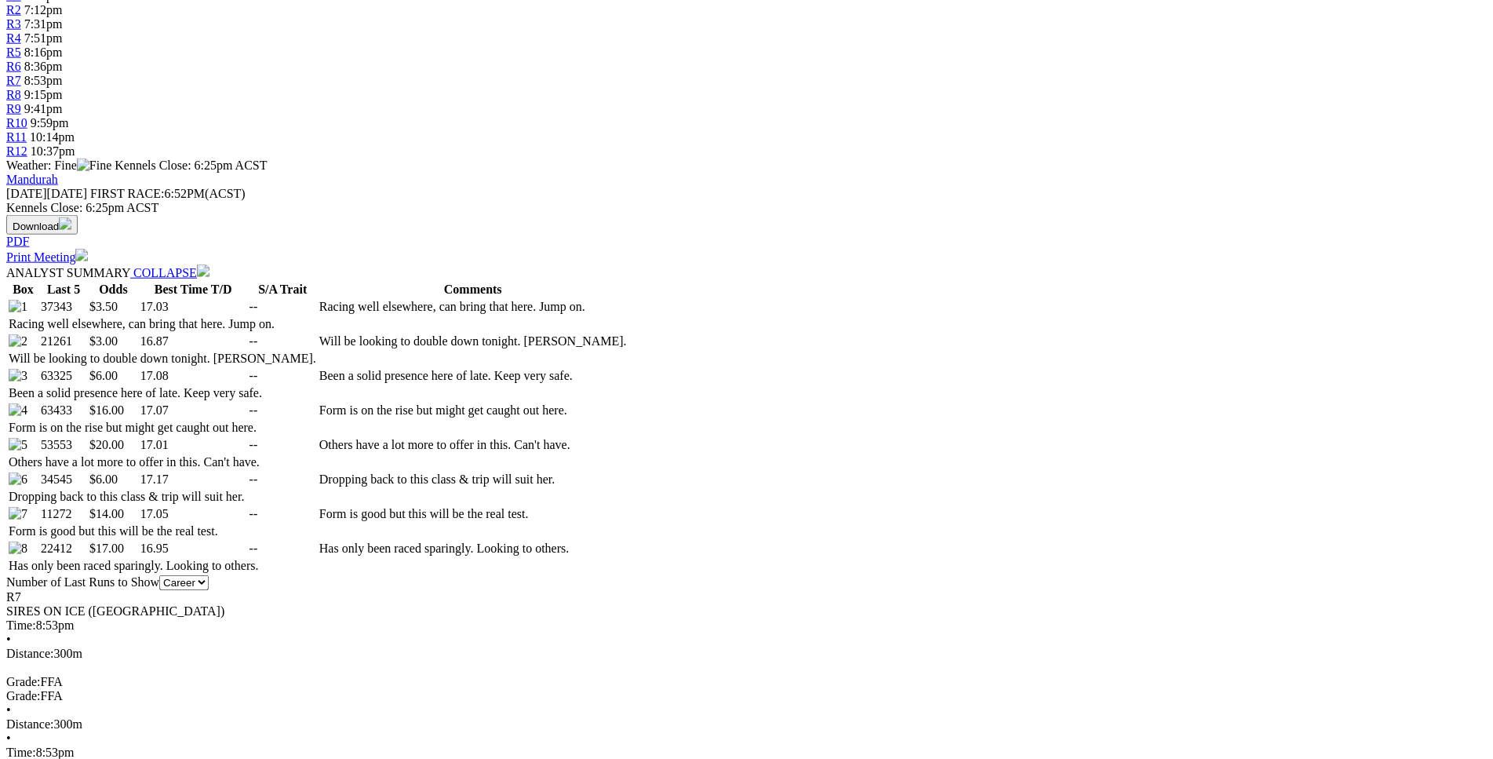
scroll to position [639, 0]
drag, startPoint x: 220, startPoint y: 238, endPoint x: 364, endPoint y: 274, distance: 148.1
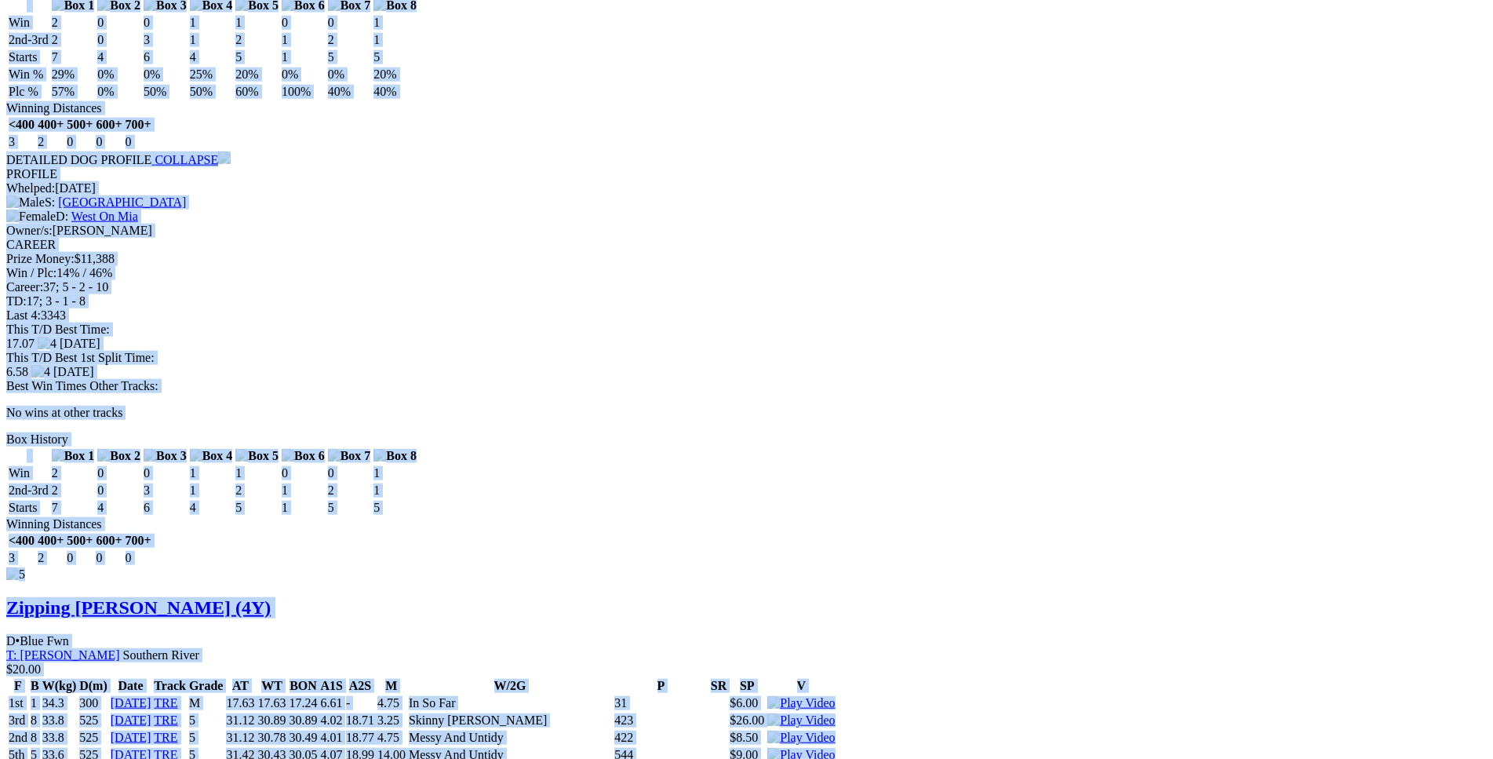
scroll to position [7523, 0]
drag, startPoint x: 224, startPoint y: 242, endPoint x: 1255, endPoint y: 551, distance: 1075.6
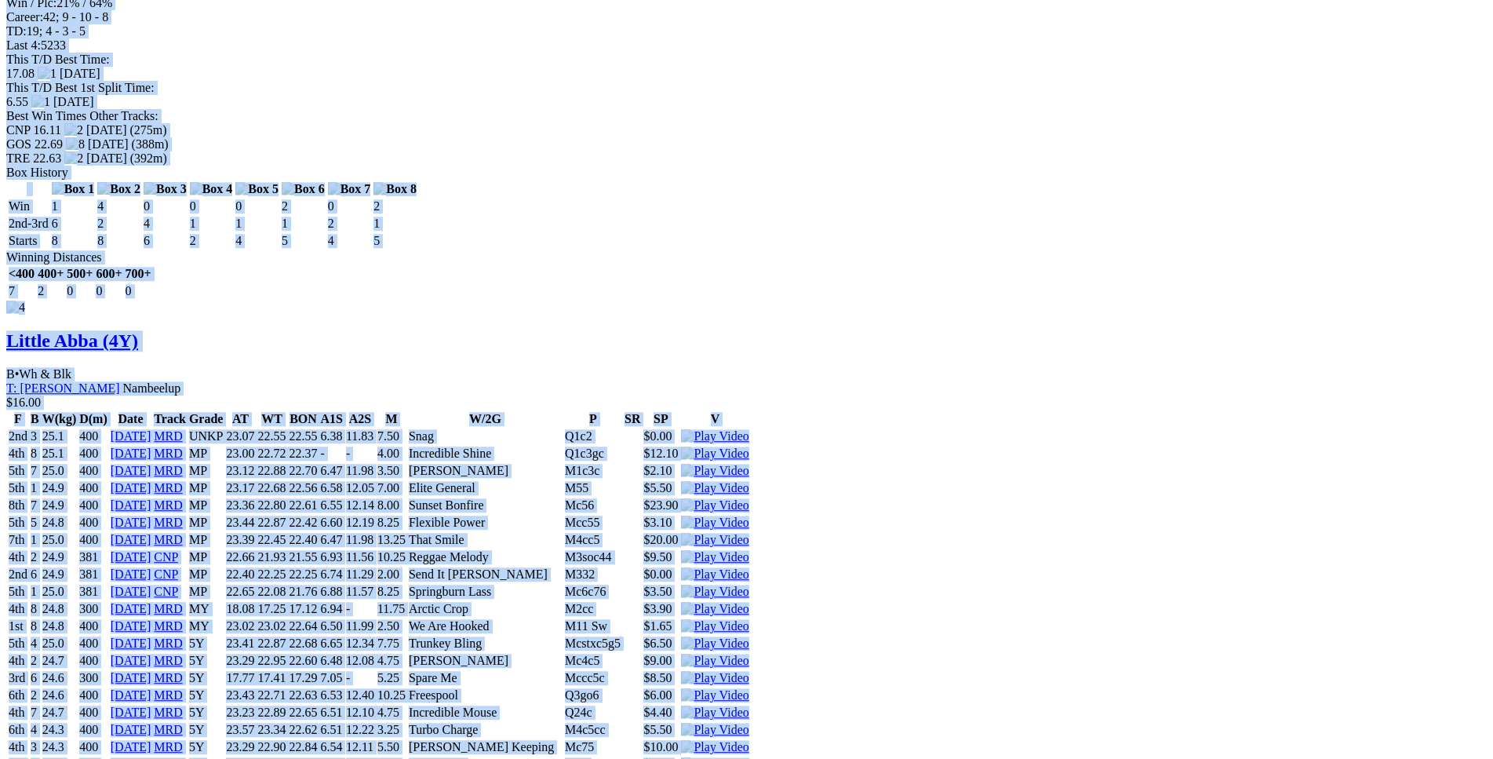
copy div "Killer Kelly (4Y) B • Red Bdl T: Glen Currie Wundowie $3.50 F B W(kg) D(m) Date…"
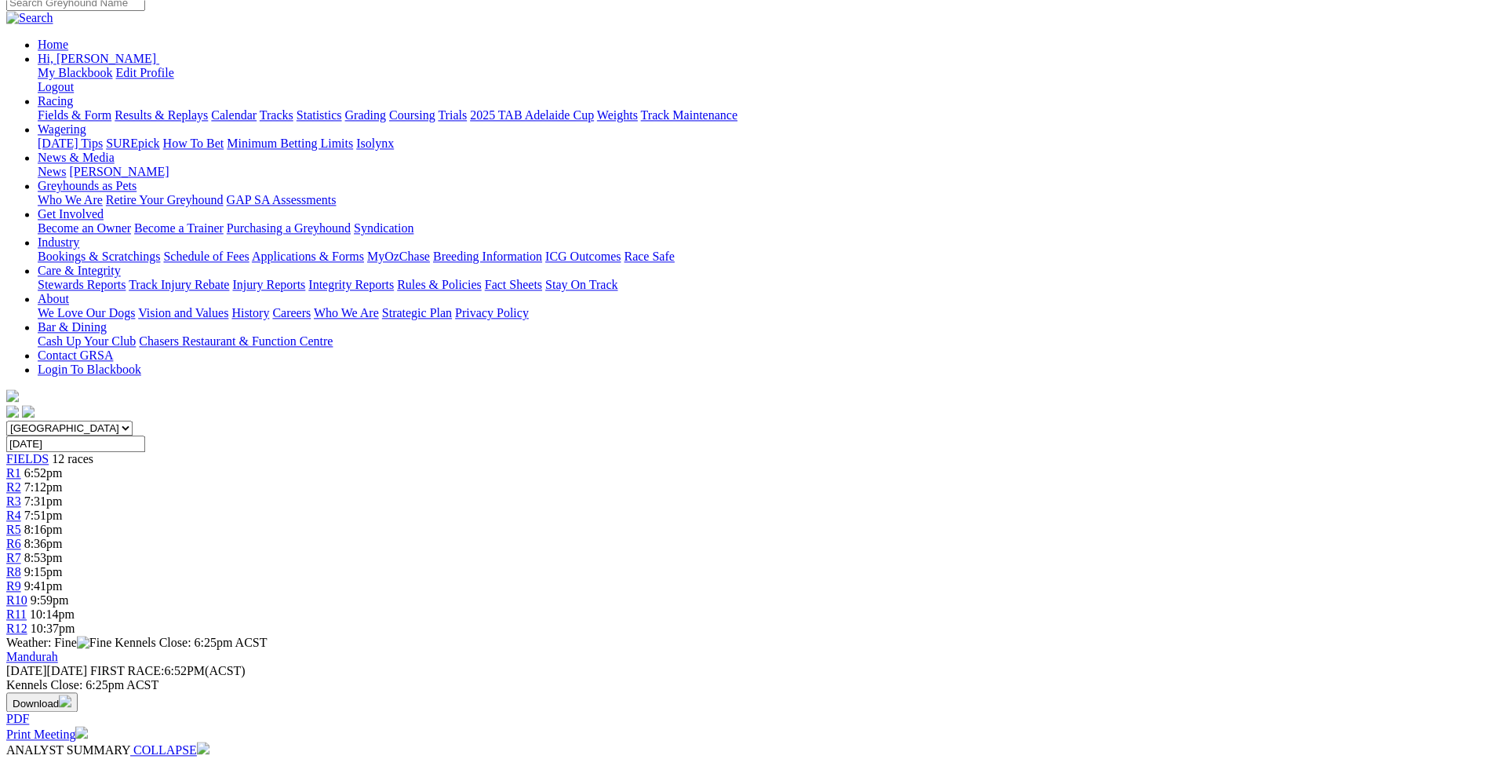
scroll to position [0, 0]
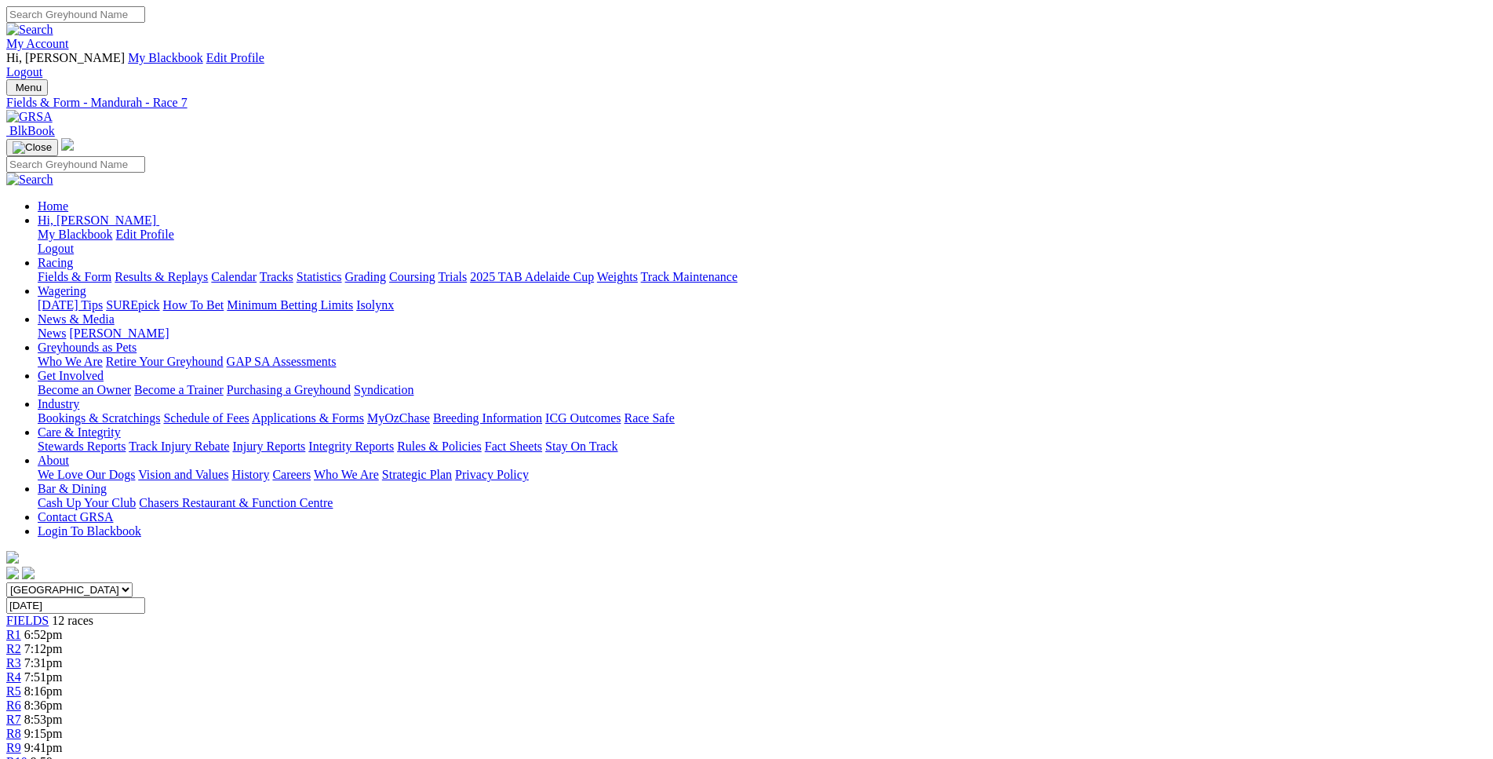
click at [907, 727] on div "R8 9:15pm" at bounding box center [746, 734] width 1481 height 14
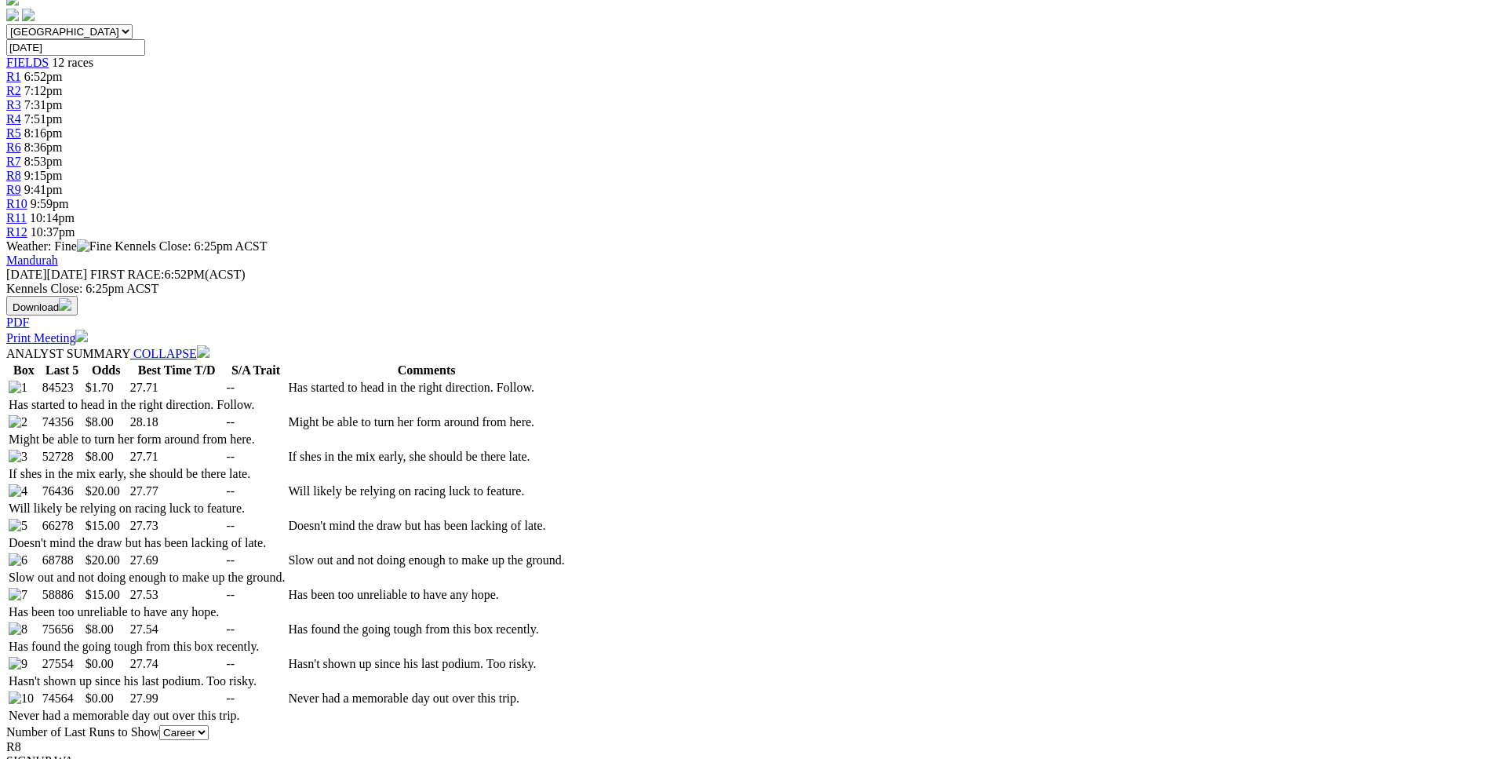
scroll to position [559, 0]
drag, startPoint x: 220, startPoint y: 370, endPoint x: 354, endPoint y: 380, distance: 133.7
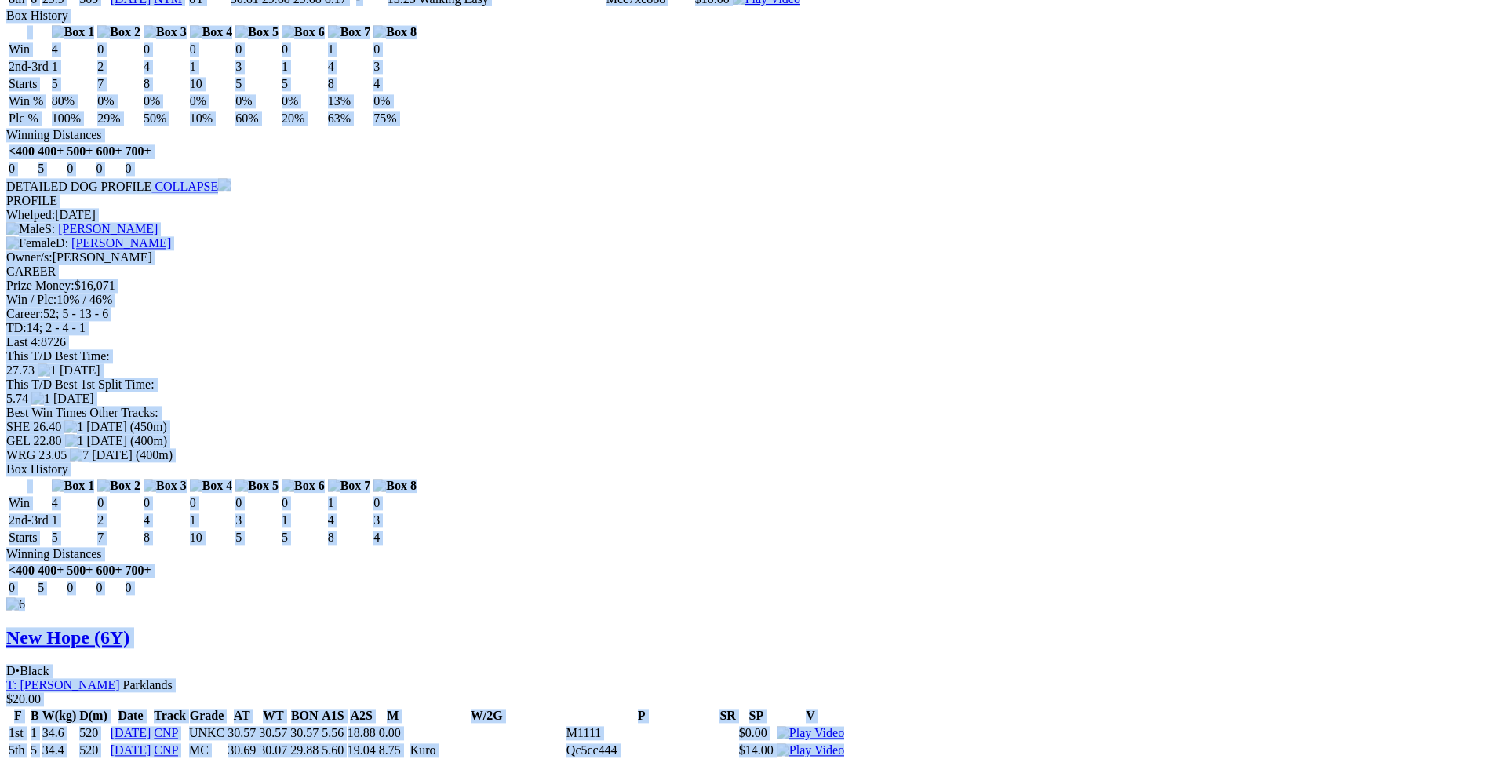
scroll to position [7442, 0]
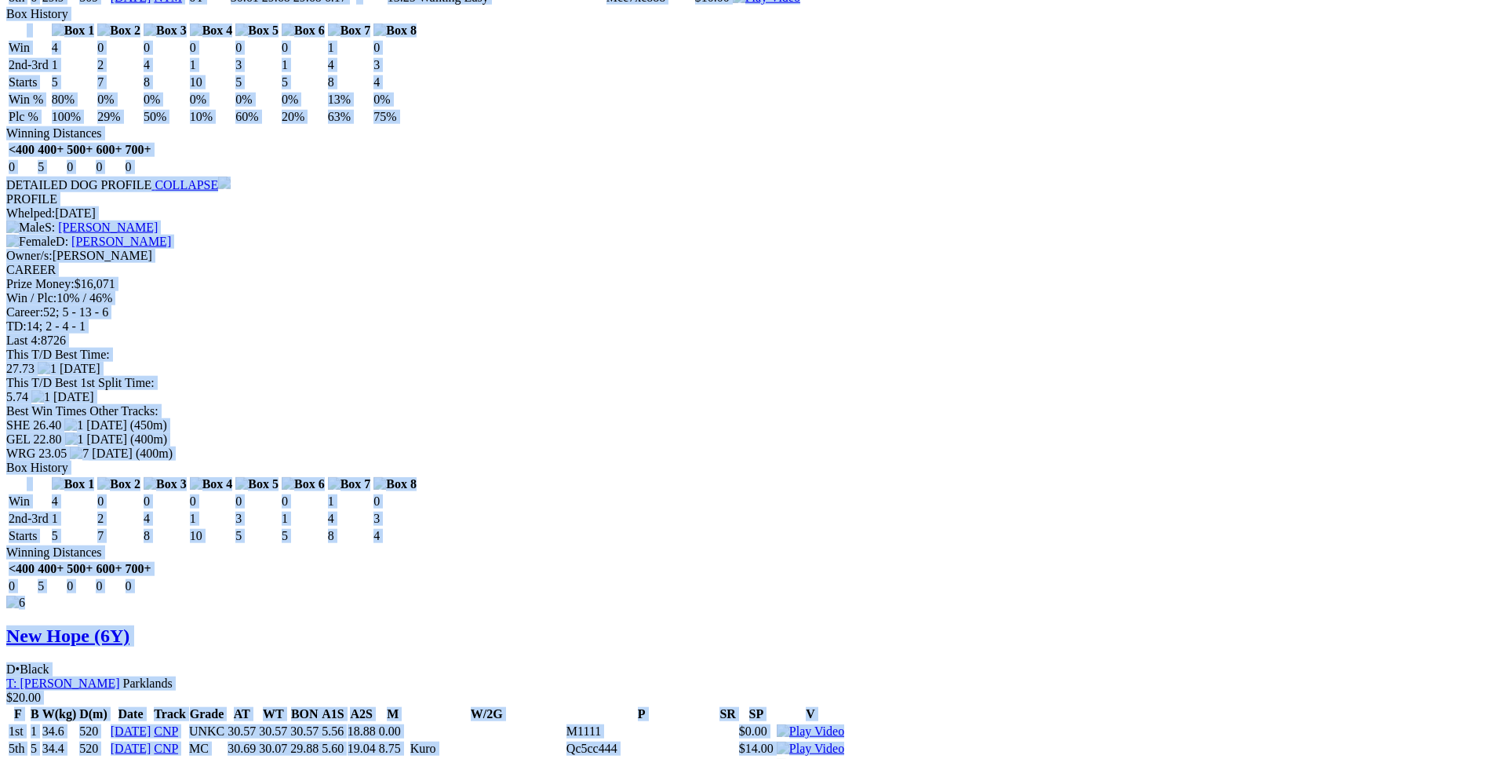
drag, startPoint x: 228, startPoint y: 373, endPoint x: 1251, endPoint y: 499, distance: 1030.9
copy div "RED EMPEROR (6Y) D • Fawn T: Paul Kaltsis Nambeelup $1.70 F B W(kg) D(m) Date T…"
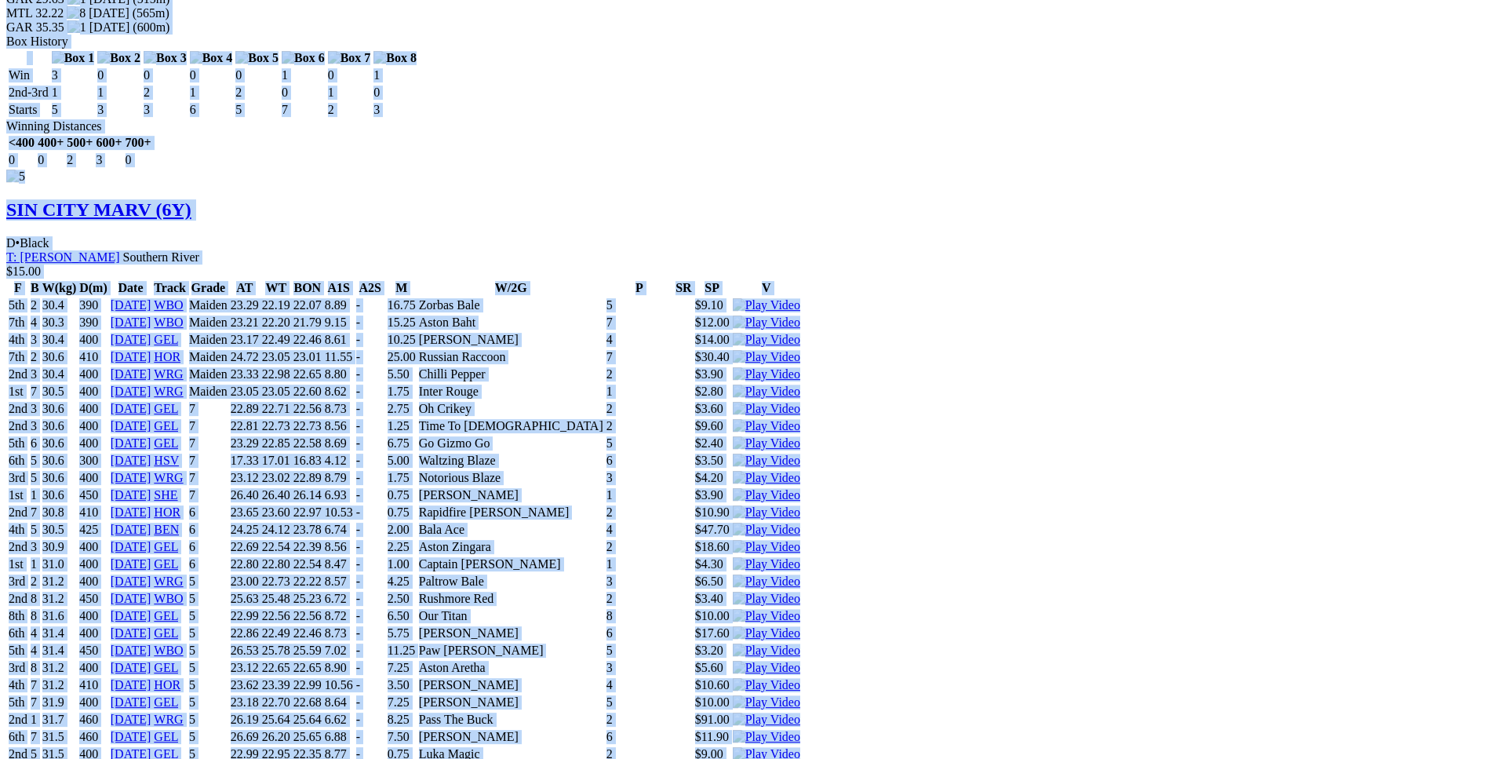
scroll to position [6243, 0]
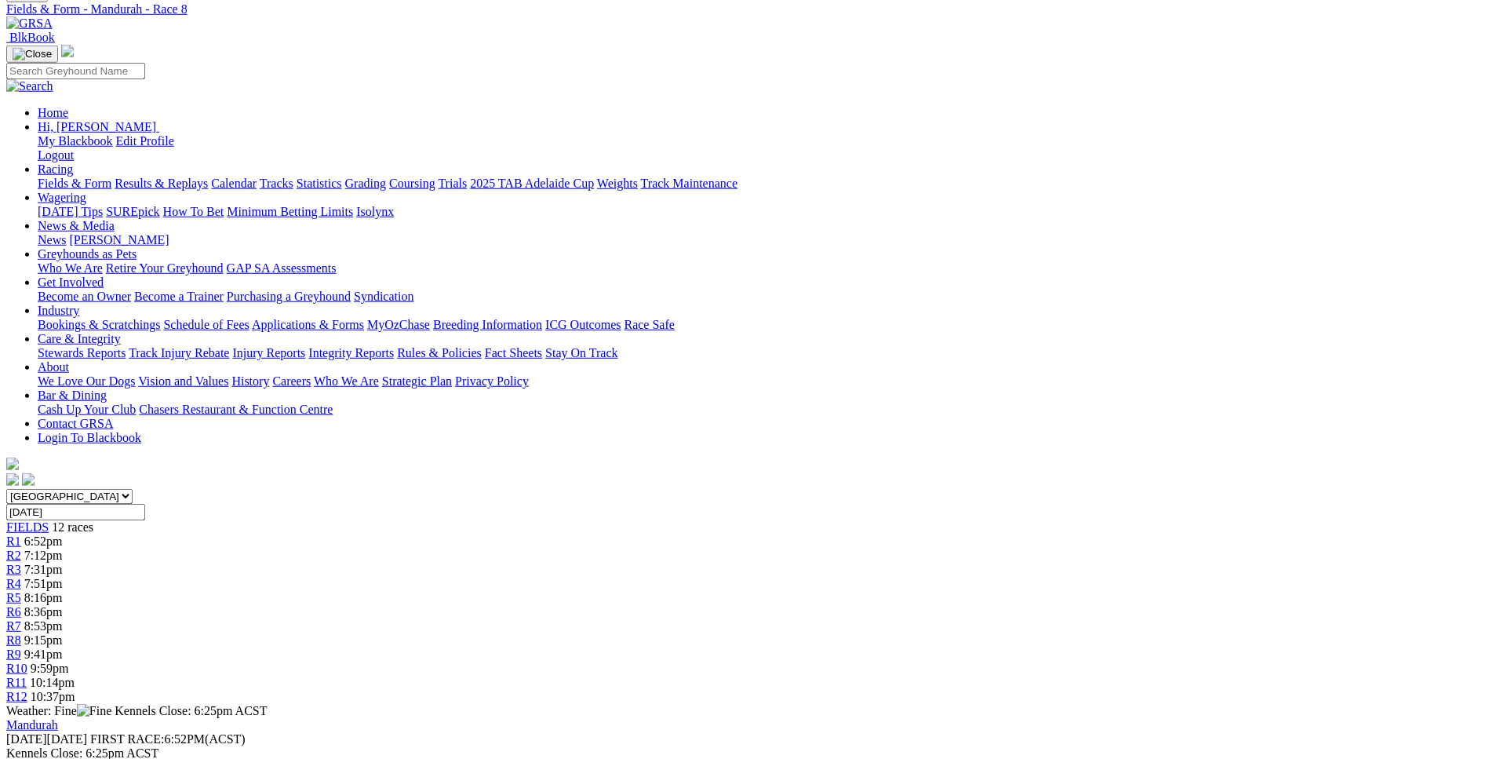
scroll to position [0, 0]
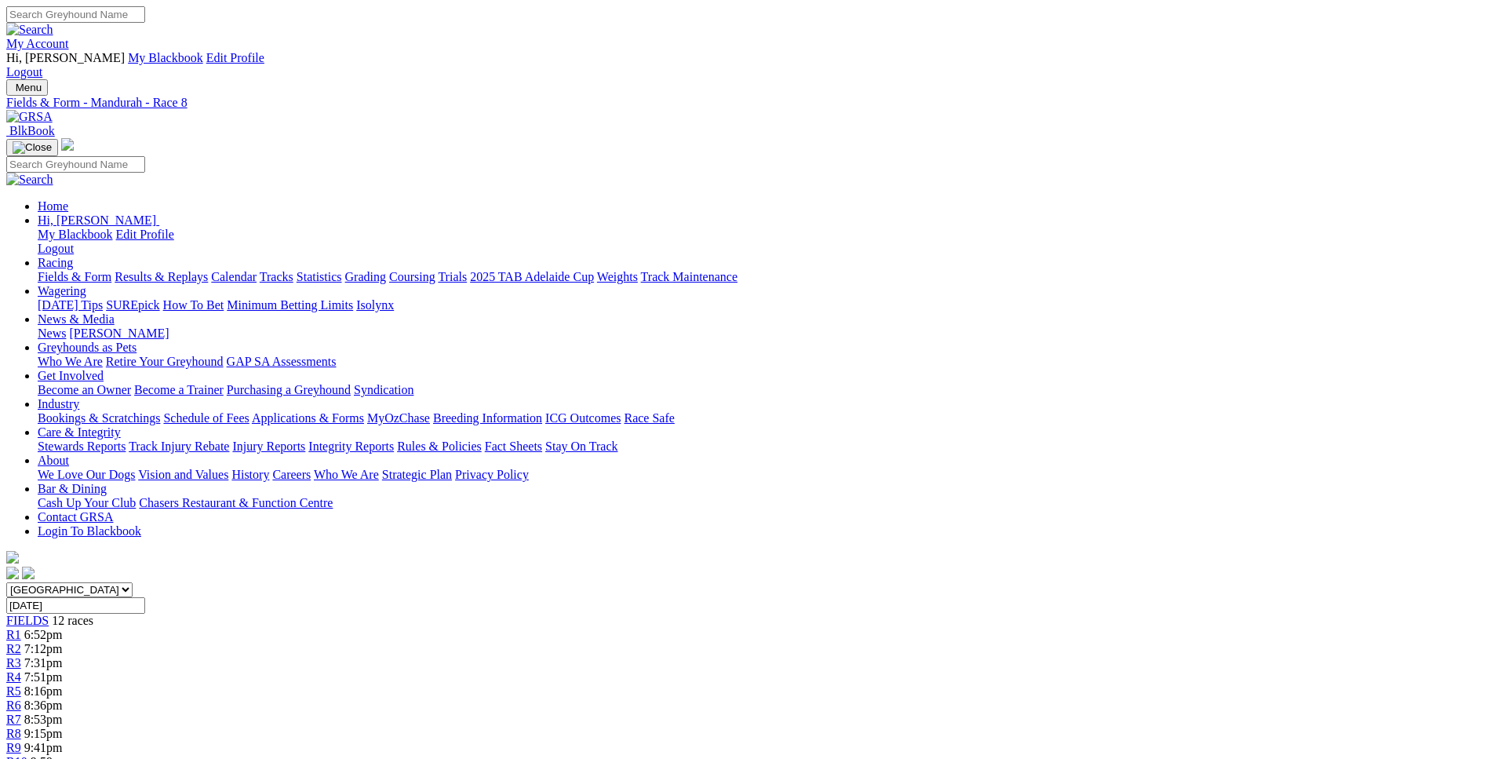
click at [21, 741] on link "R9" at bounding box center [13, 747] width 15 height 13
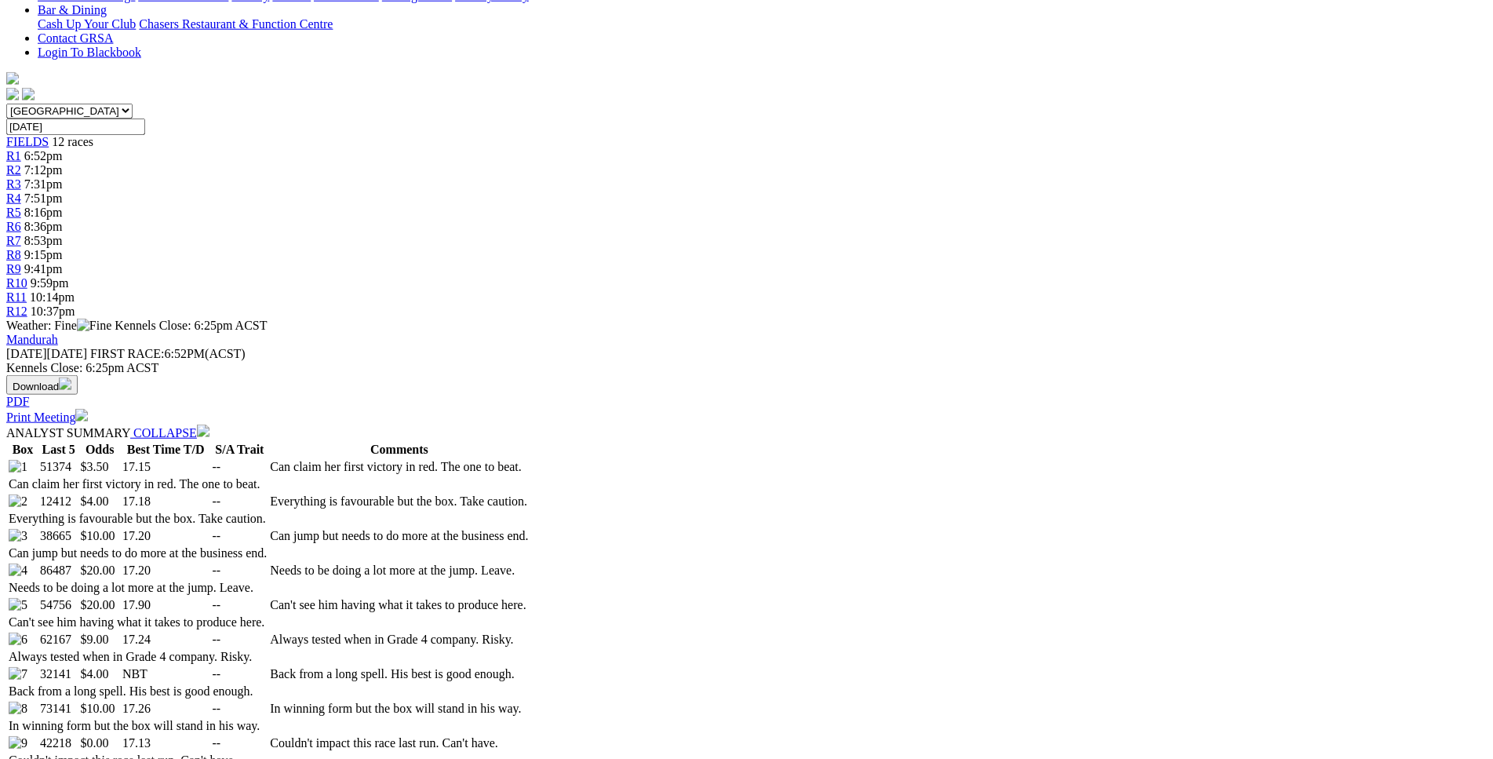
scroll to position [479, 0]
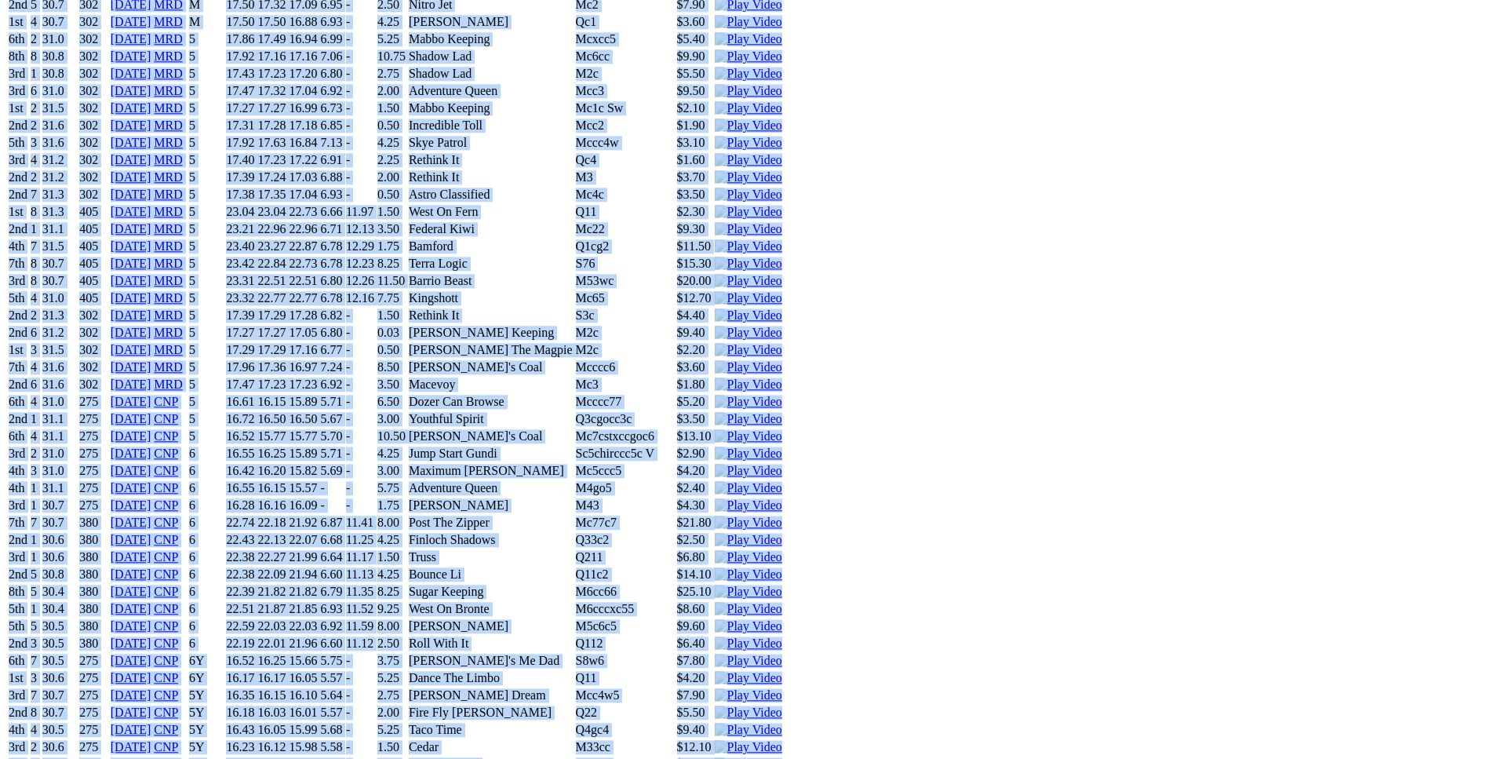
scroll to position [9443, 0]
drag, startPoint x: 228, startPoint y: 452, endPoint x: 1259, endPoint y: 550, distance: 1034.9
copy div "Epicentre (4Y) B • Brindle T: [PERSON_NAME] $3.50 F B W(kg) D(m) Date Track Gra…"
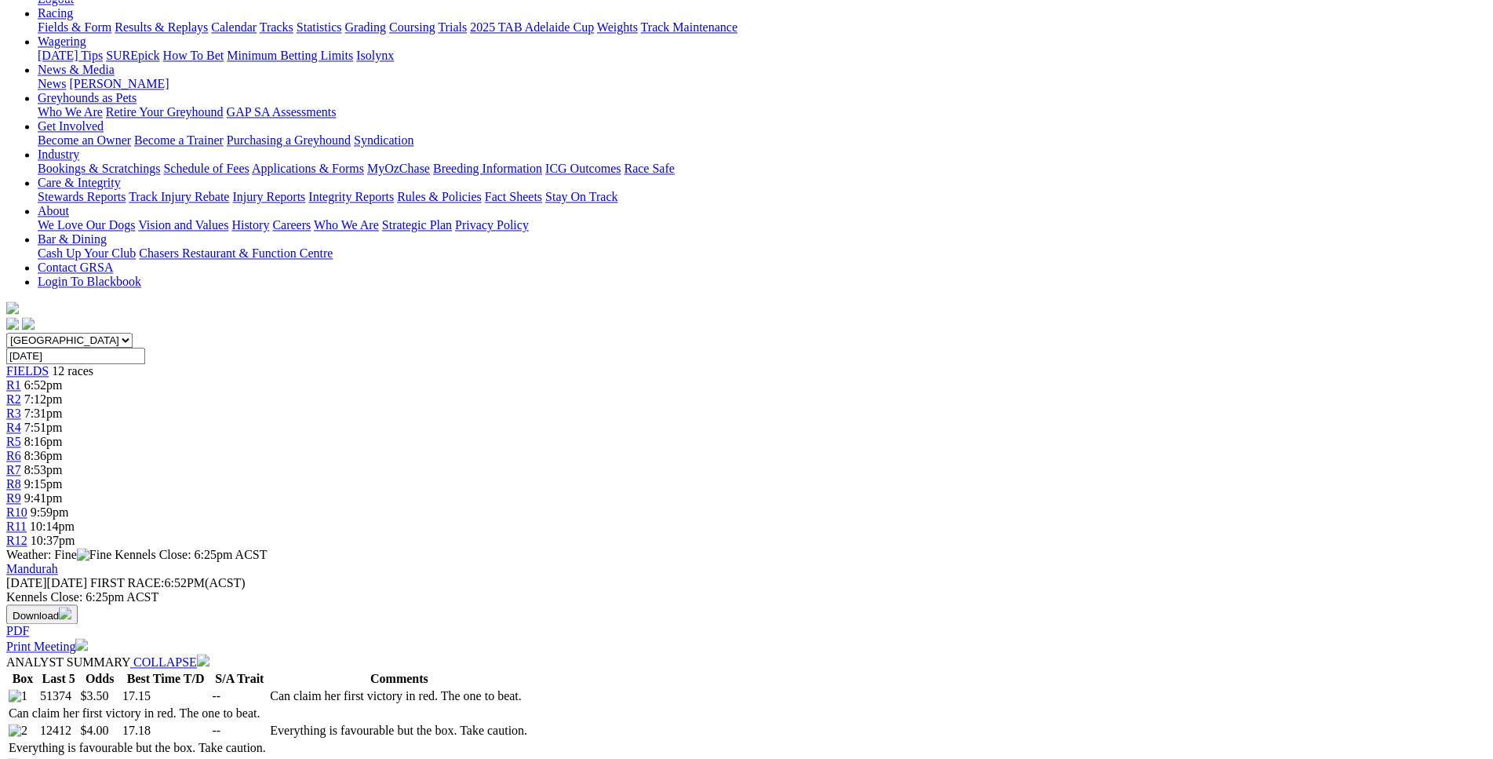
scroll to position [0, 0]
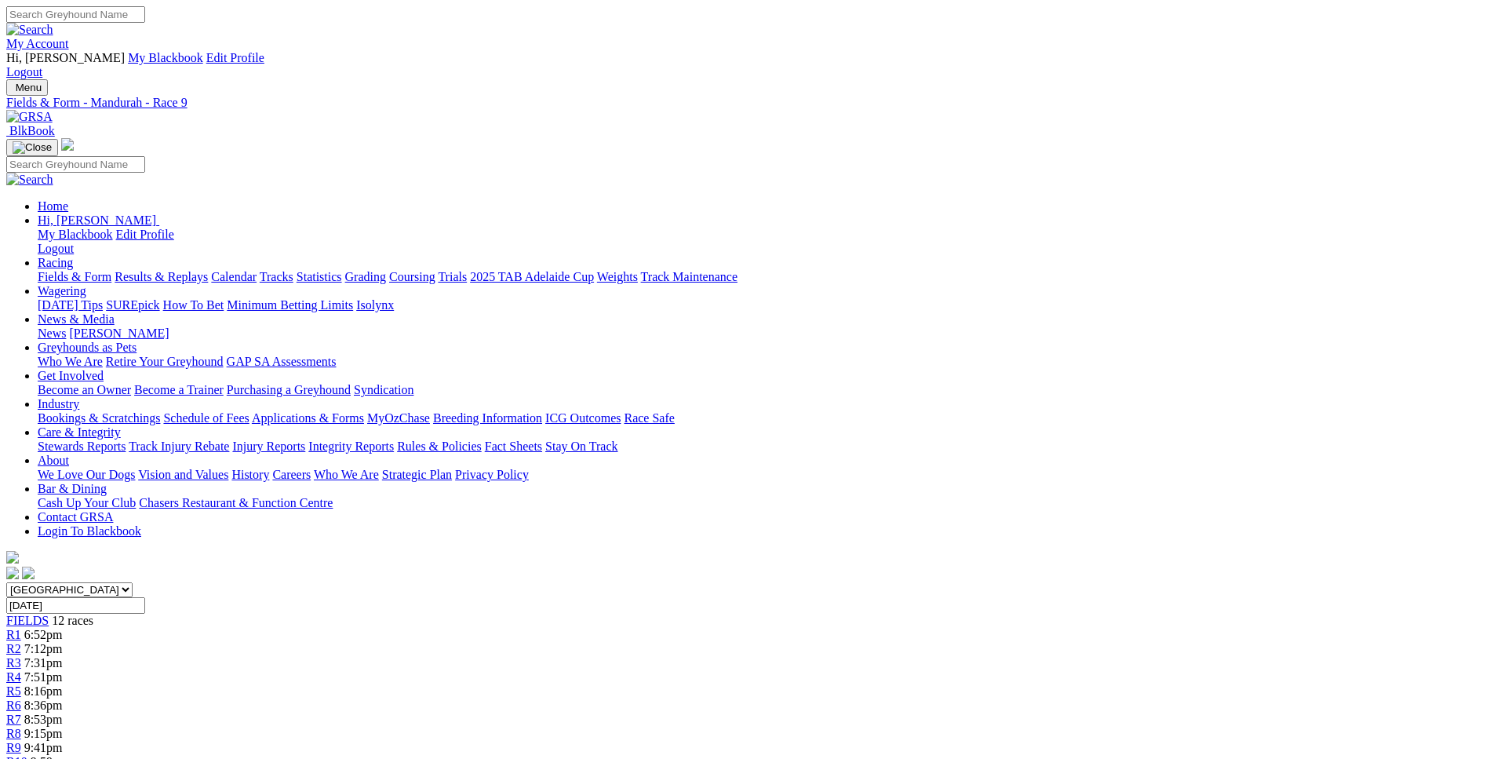
click at [838, 712] on div "R7 8:53pm" at bounding box center [746, 719] width 1481 height 14
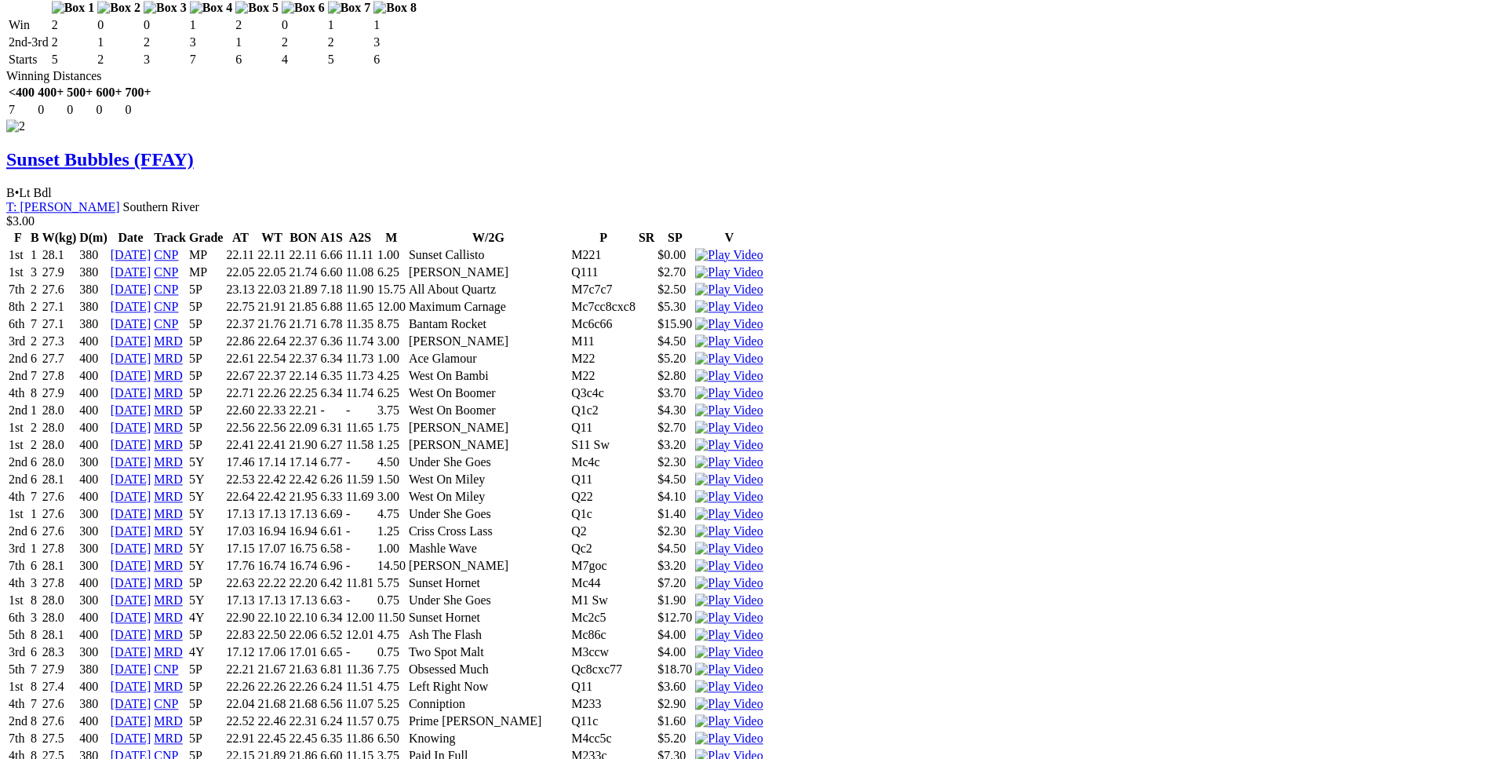
scroll to position [2942, 0]
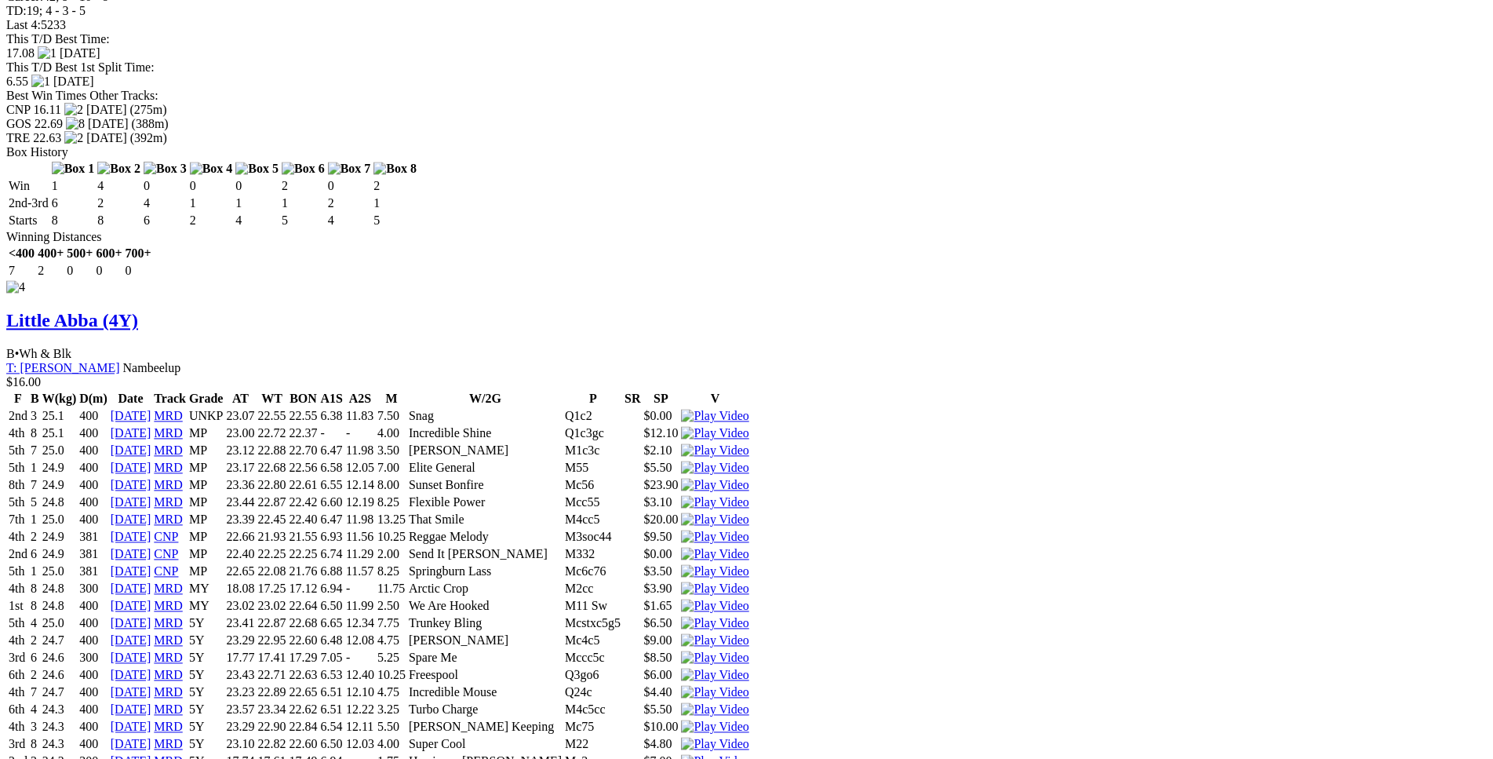
scroll to position [6460, 0]
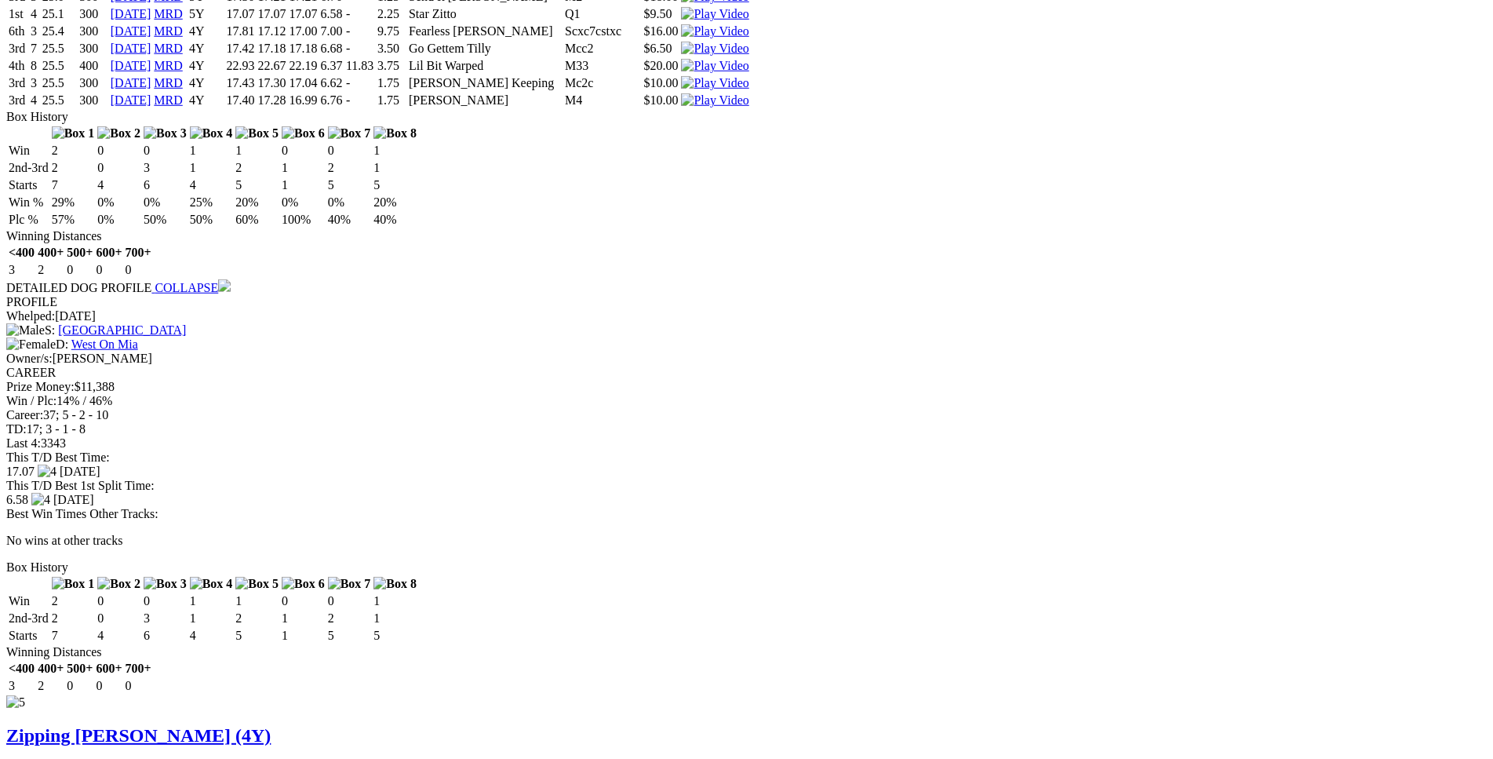
scroll to position [7500, 0]
